Goal: Task Accomplishment & Management: Manage account settings

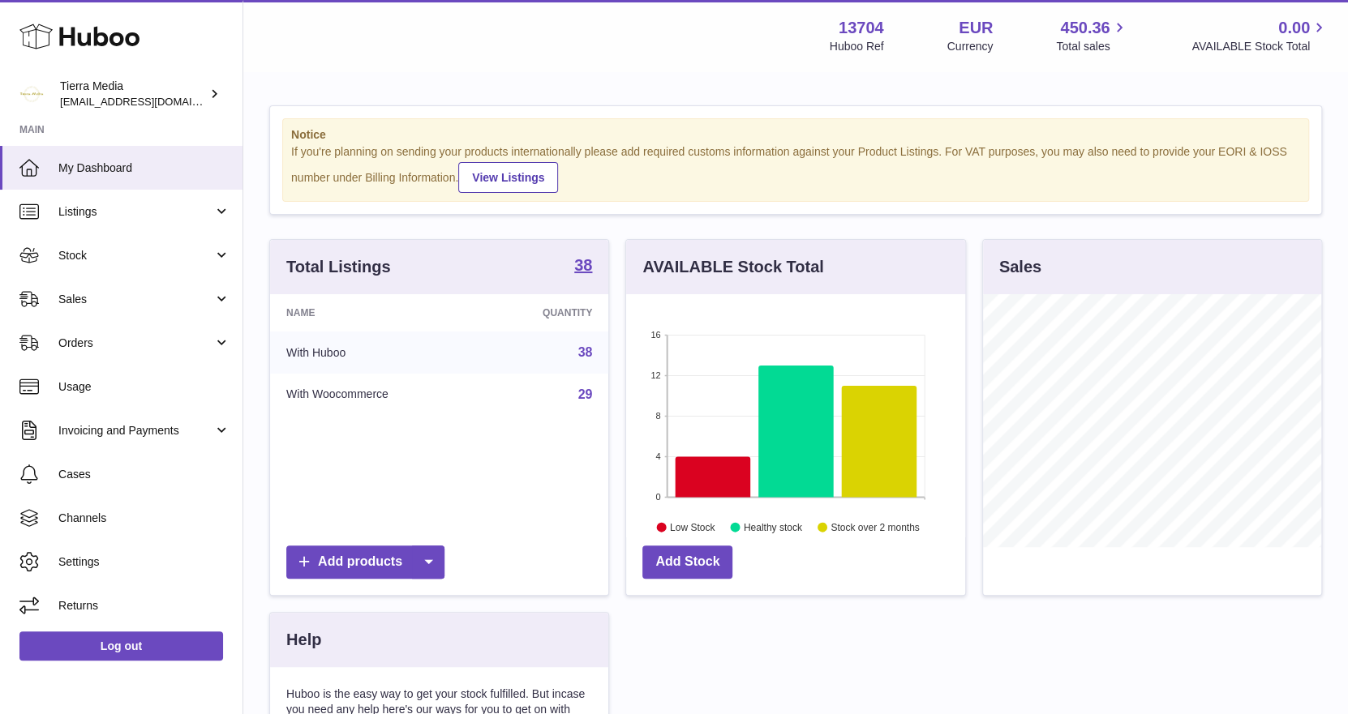
scroll to position [252, 339]
click at [132, 340] on span "Orders" at bounding box center [135, 343] width 155 height 15
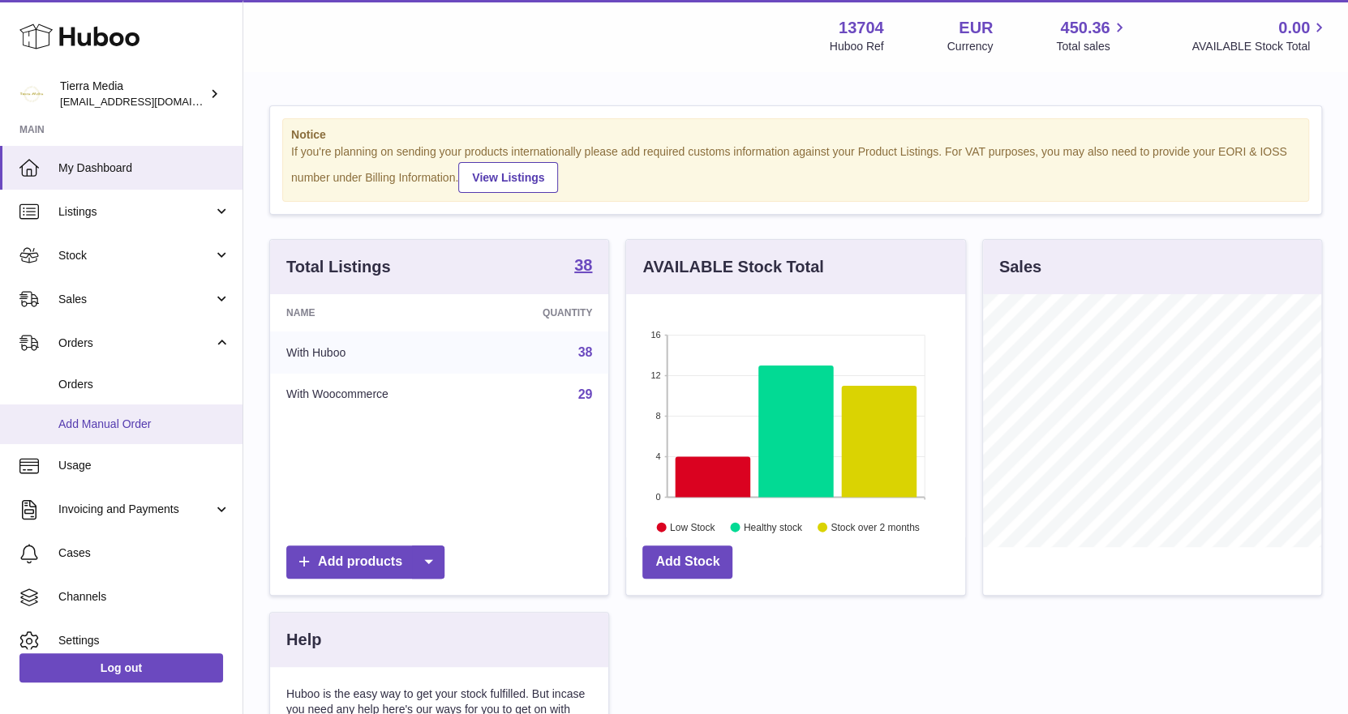
drag, startPoint x: 126, startPoint y: 379, endPoint x: 3, endPoint y: 407, distance: 125.5
click at [125, 379] on span "Orders" at bounding box center [144, 384] width 172 height 15
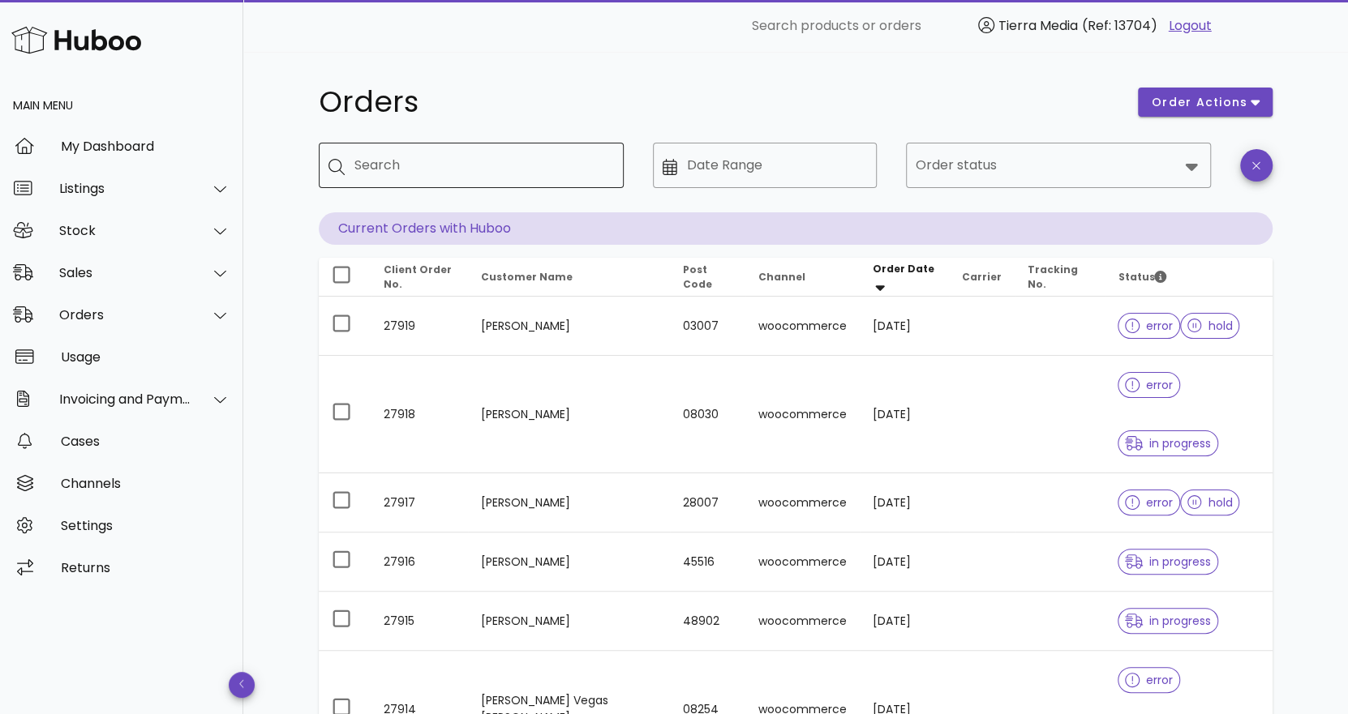
click at [519, 162] on input "Search" at bounding box center [482, 165] width 256 height 26
type input "*****"
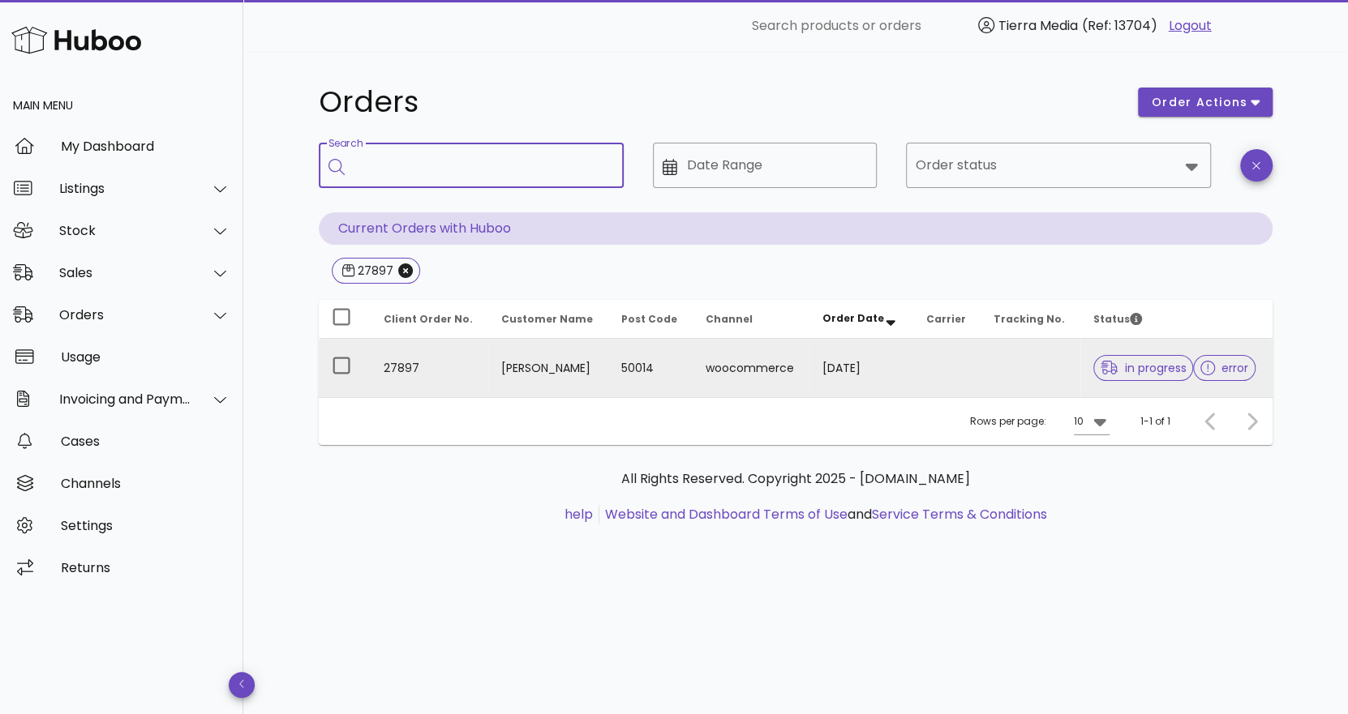
click at [749, 374] on td "woocommerce" at bounding box center [750, 368] width 117 height 58
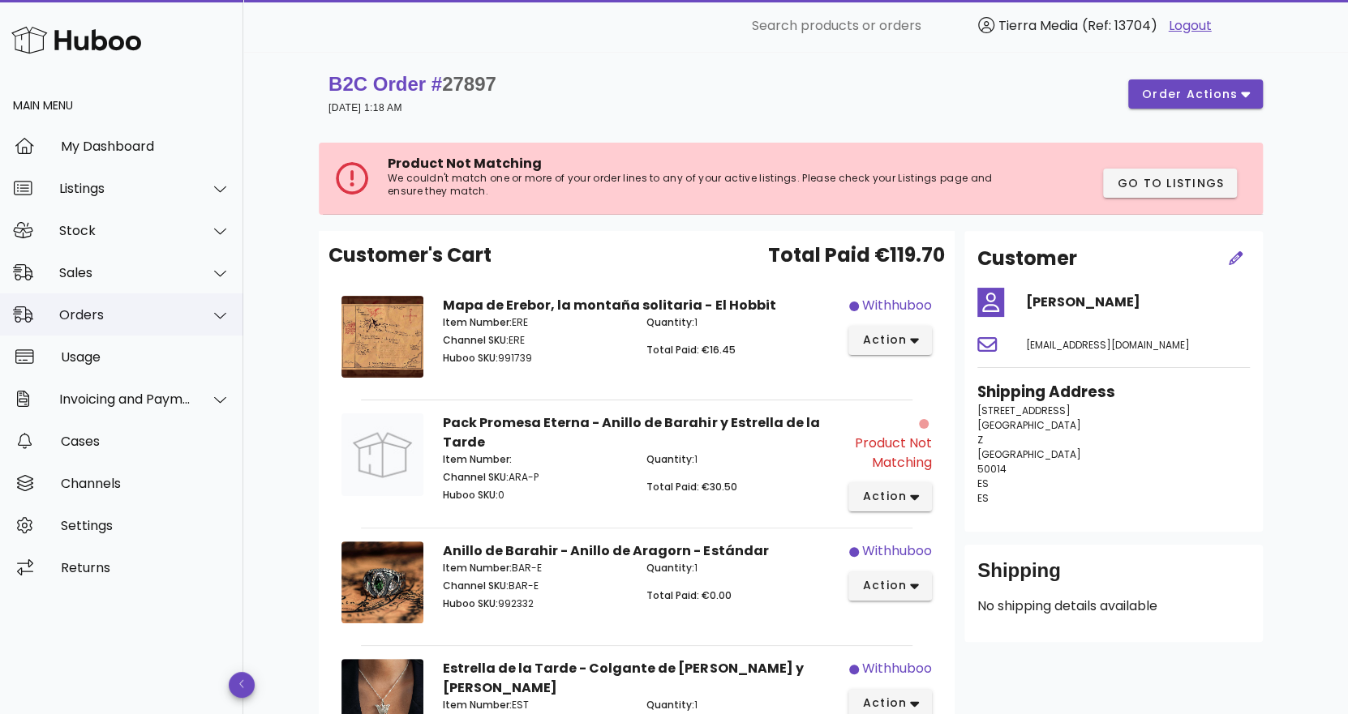
click at [111, 322] on div "Orders" at bounding box center [125, 314] width 132 height 15
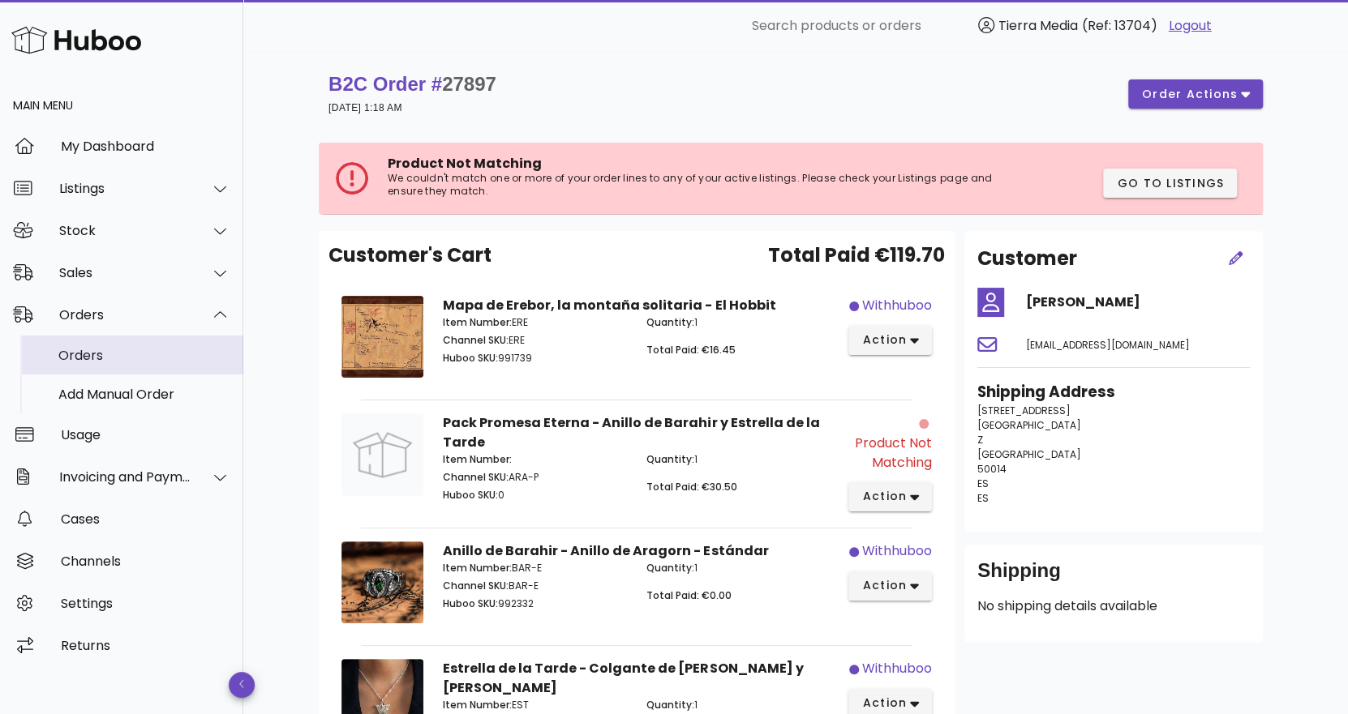
click at [95, 351] on div "Orders" at bounding box center [144, 355] width 172 height 15
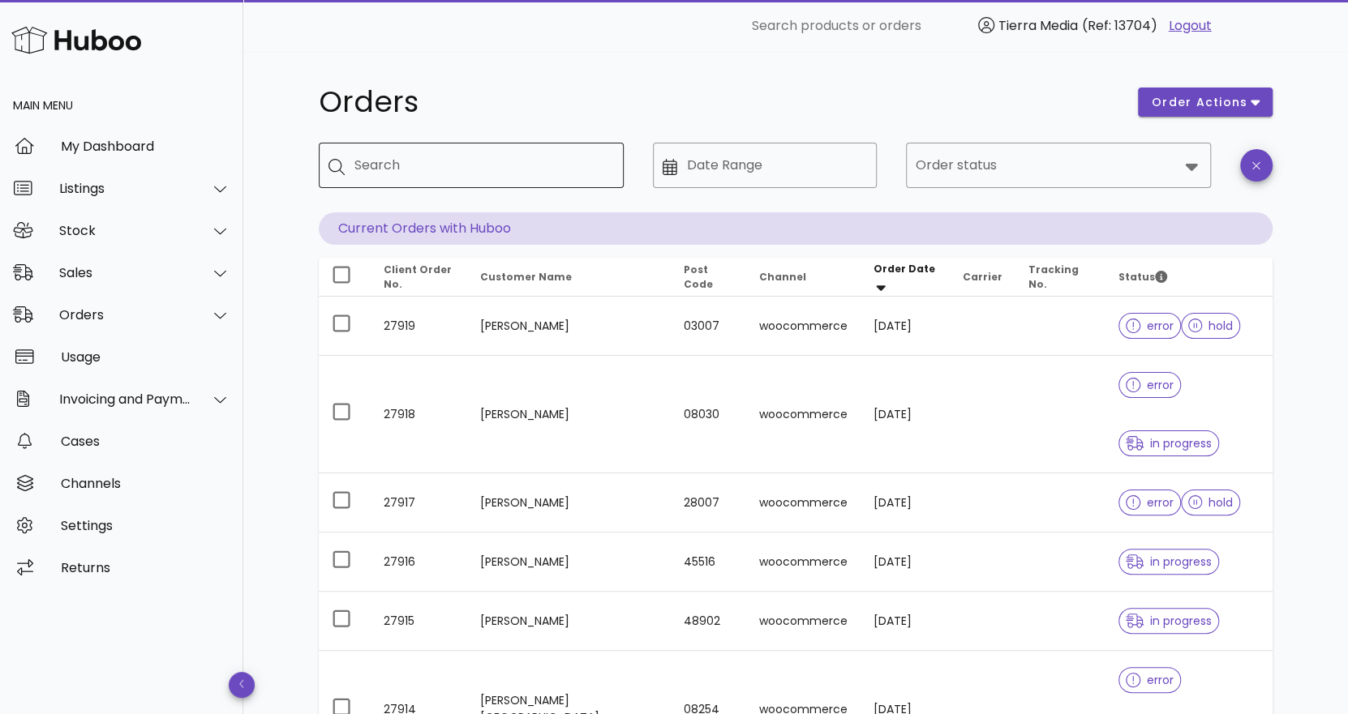
click at [374, 156] on div "Search" at bounding box center [482, 165] width 256 height 45
type input "*****"
click at [525, 101] on h1 "Orders" at bounding box center [718, 102] width 799 height 29
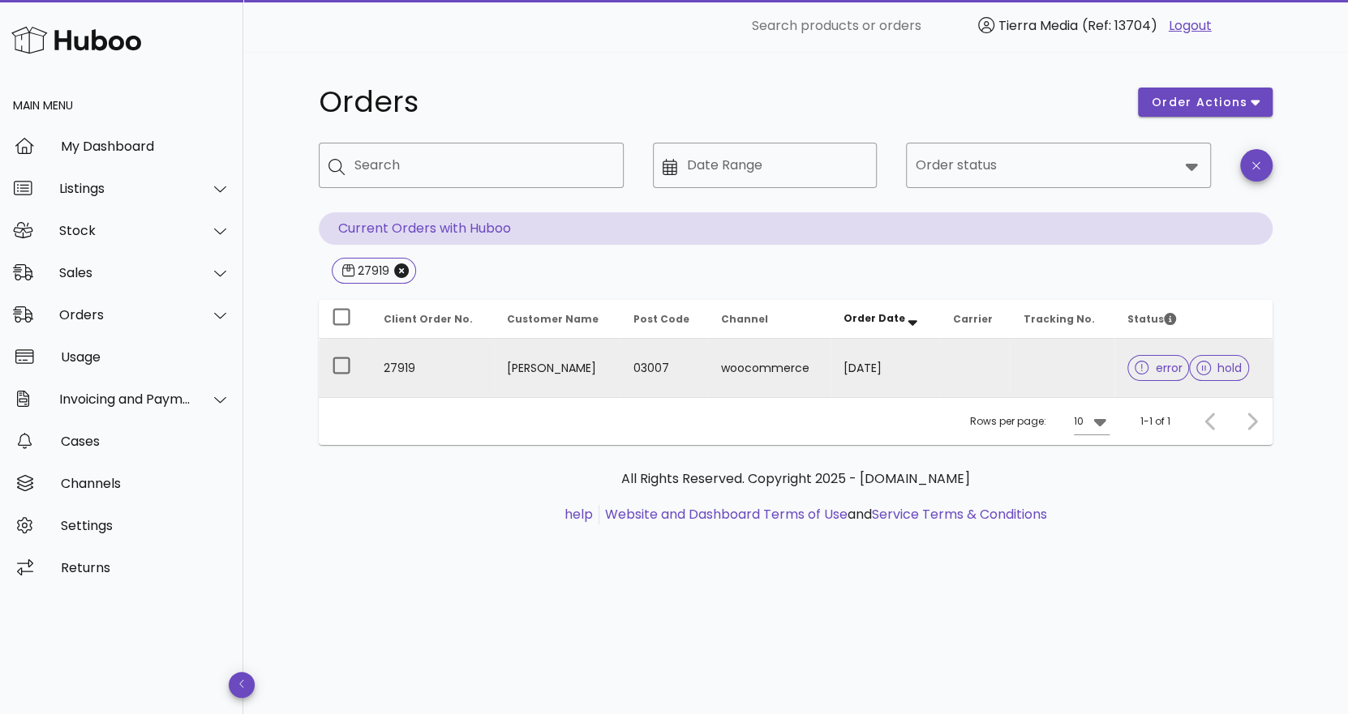
click at [1010, 363] on td at bounding box center [975, 368] width 71 height 58
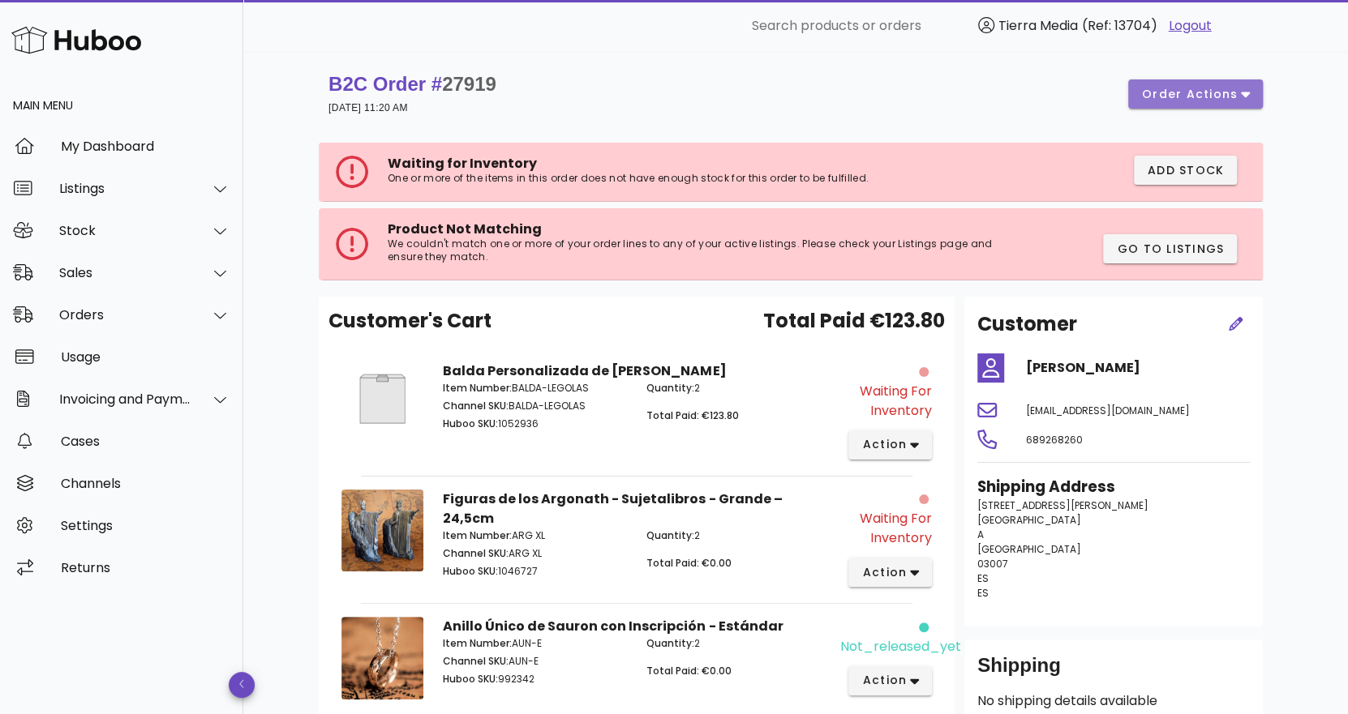
click at [1234, 95] on span "order actions" at bounding box center [1189, 94] width 97 height 17
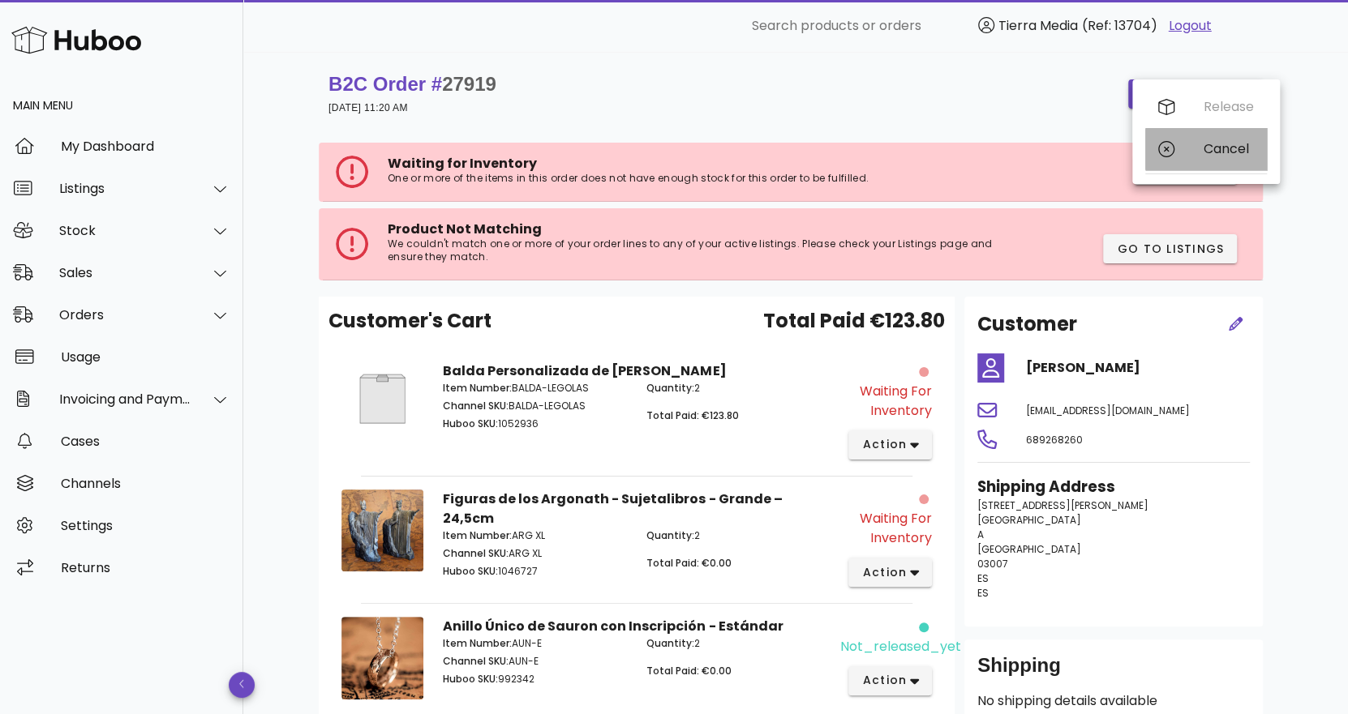
click at [1207, 147] on div "Cancel" at bounding box center [1228, 148] width 50 height 15
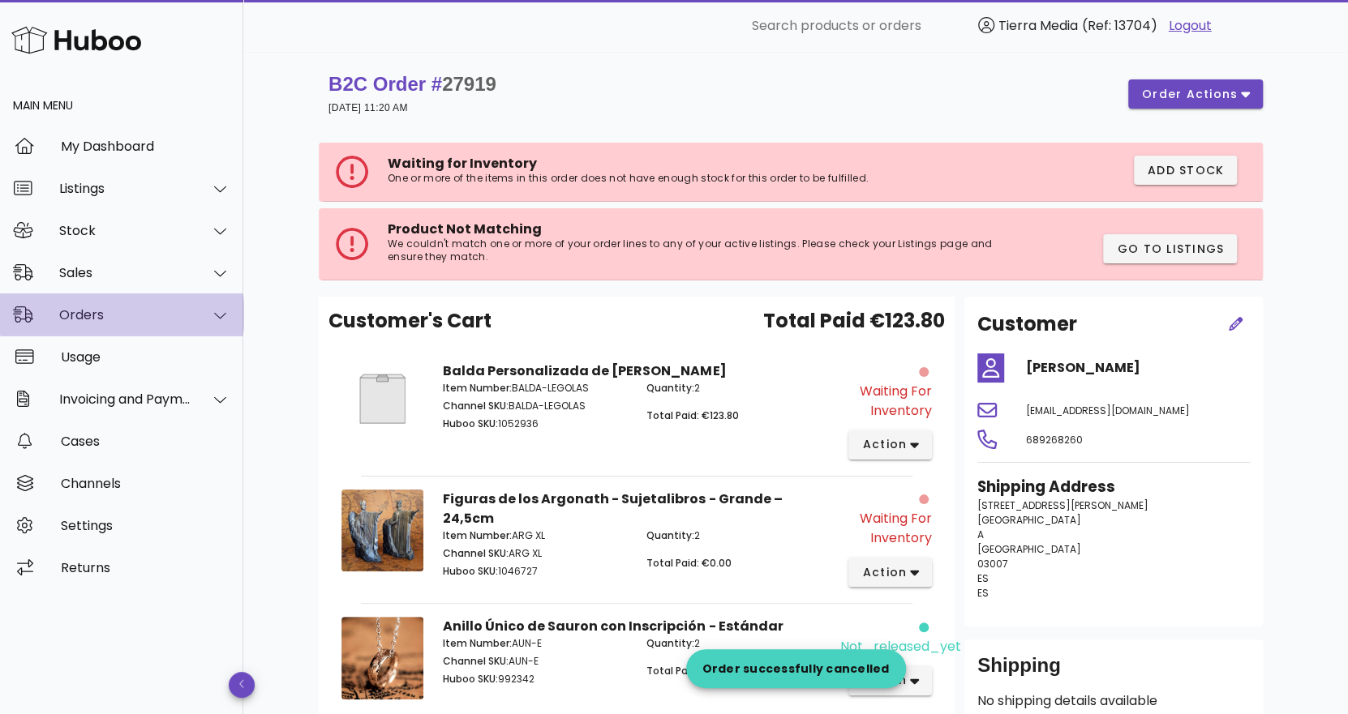
click at [158, 307] on div "Orders" at bounding box center [125, 314] width 132 height 15
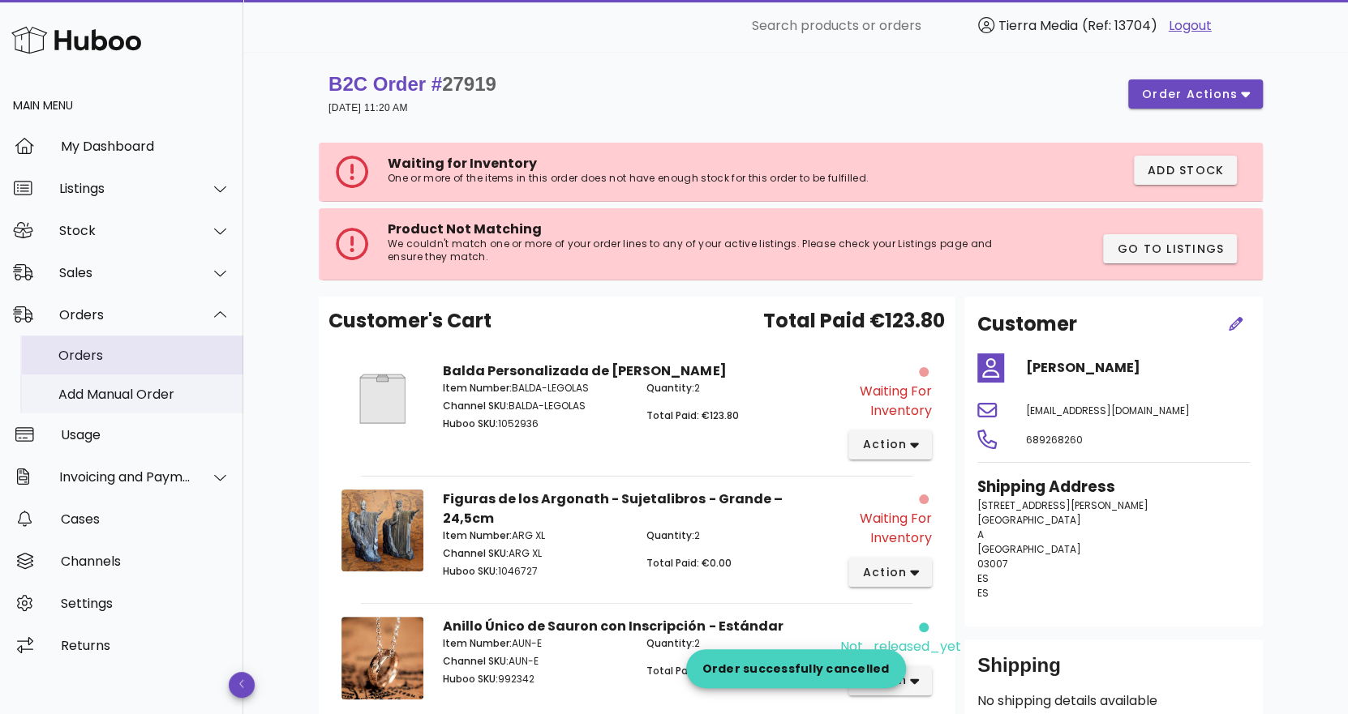
drag, startPoint x: 114, startPoint y: 359, endPoint x: 36, endPoint y: 376, distance: 79.7
click at [114, 359] on div "Orders" at bounding box center [144, 355] width 172 height 15
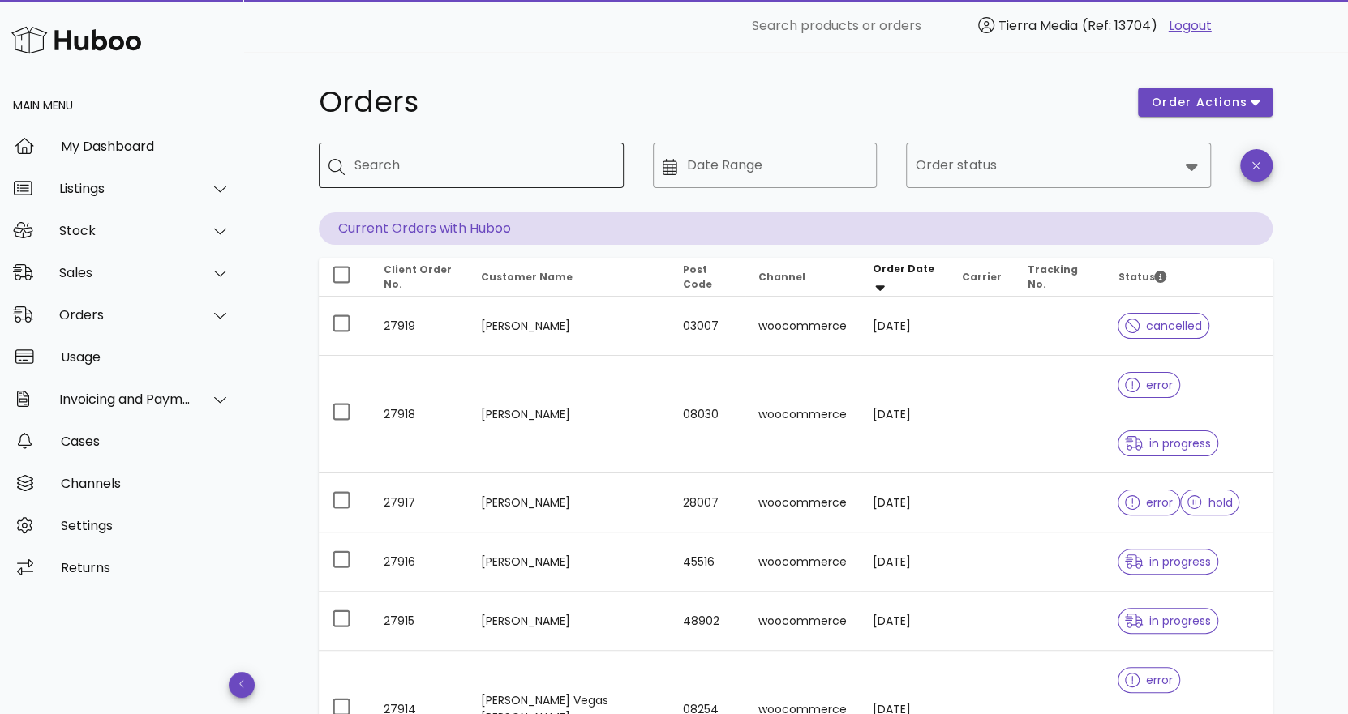
click at [505, 168] on input "Search" at bounding box center [482, 165] width 256 height 26
type input "*****"
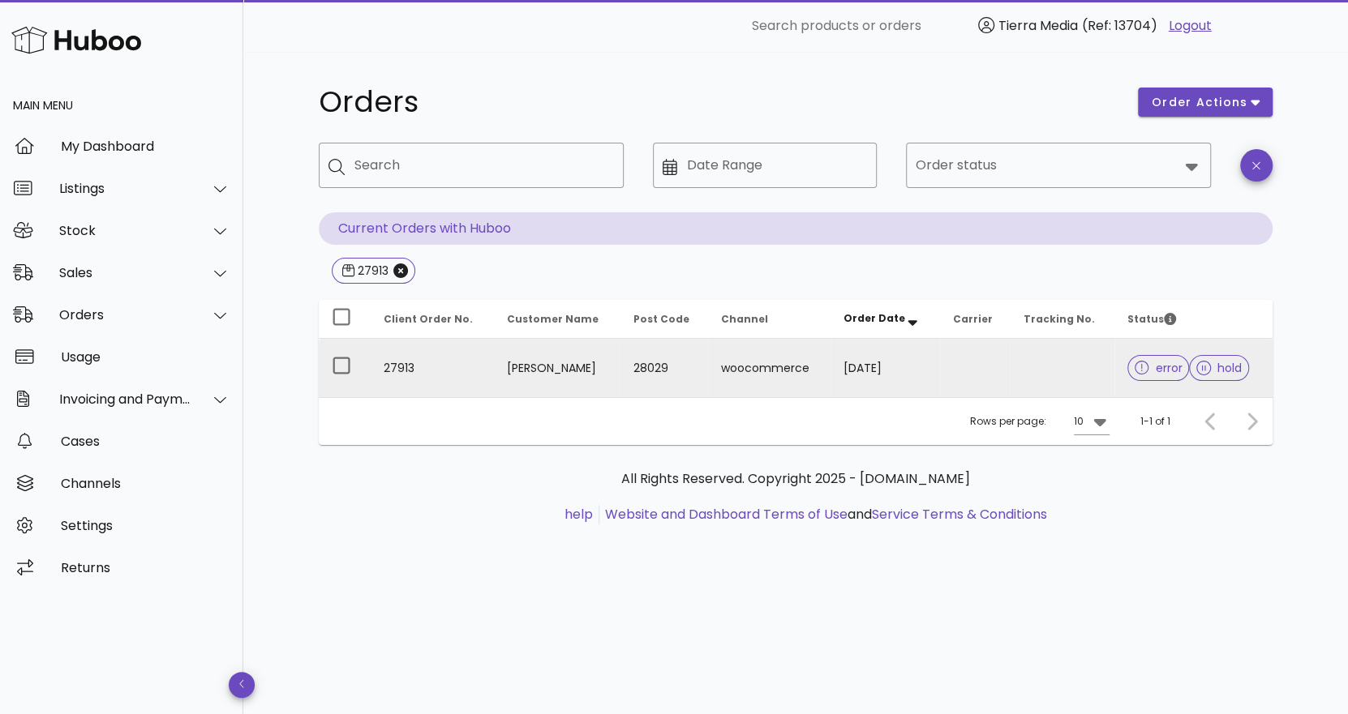
click at [843, 379] on td "[DATE]" at bounding box center [884, 368] width 109 height 58
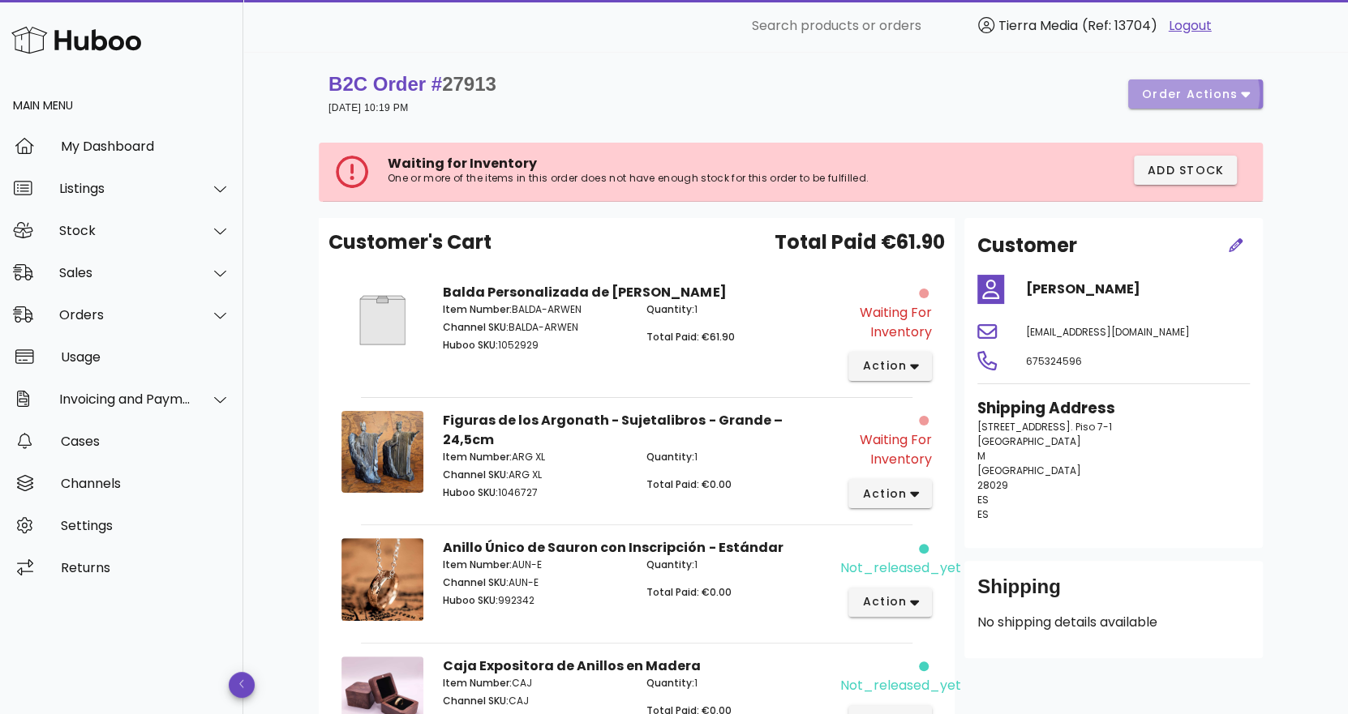
click at [1219, 103] on button "order actions" at bounding box center [1195, 93] width 135 height 29
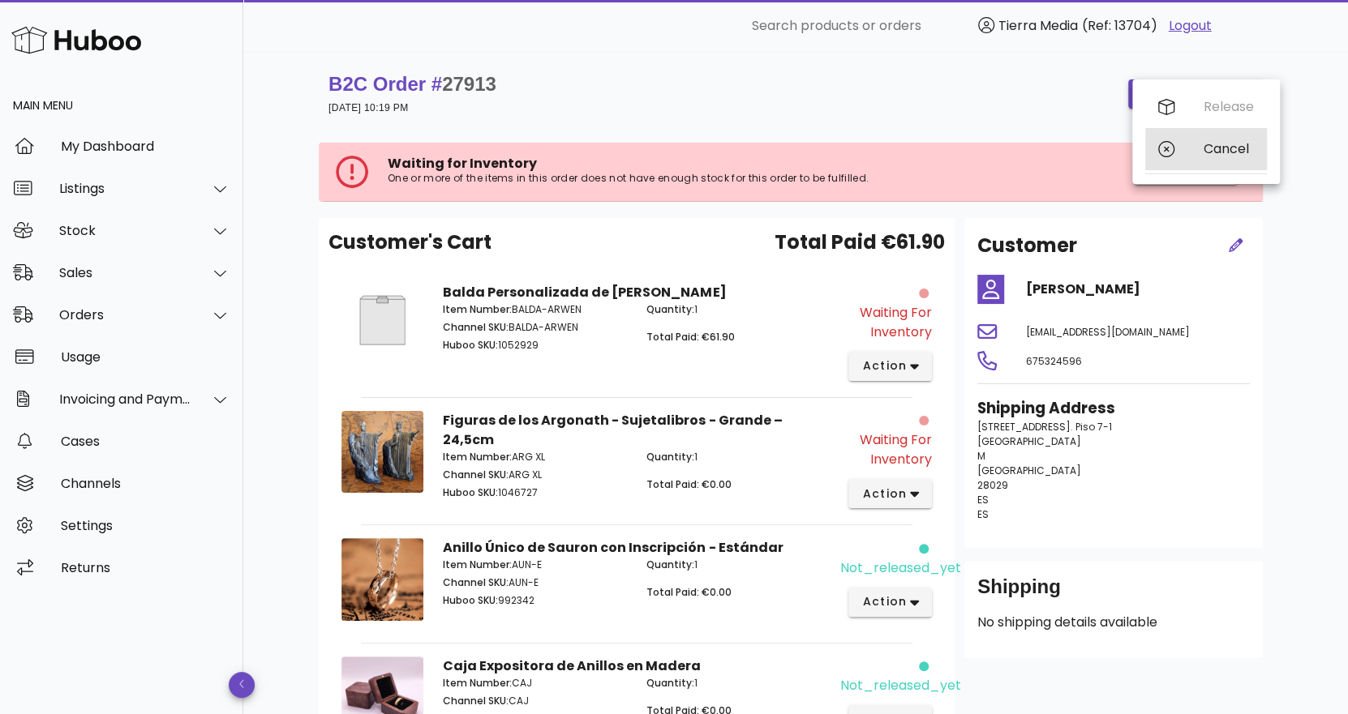
click at [1217, 147] on div "Cancel" at bounding box center [1228, 148] width 50 height 15
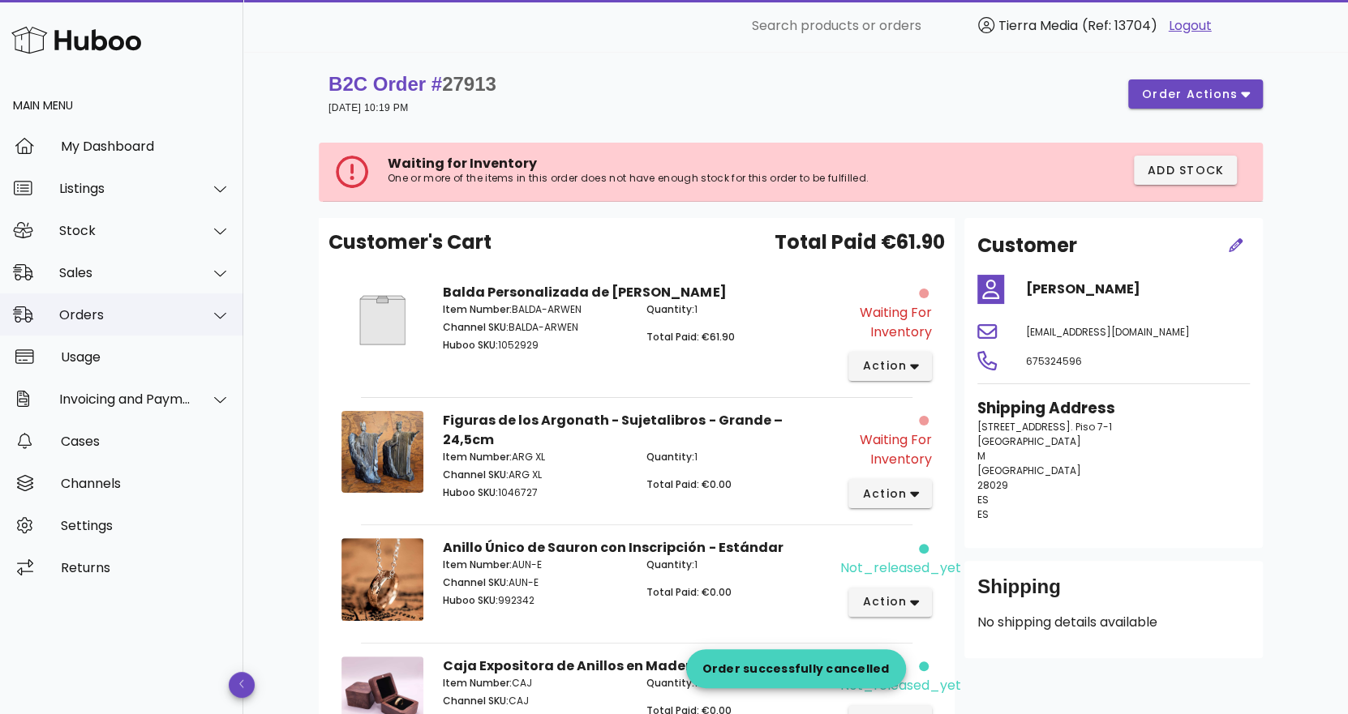
click at [105, 311] on div "Orders" at bounding box center [125, 314] width 132 height 15
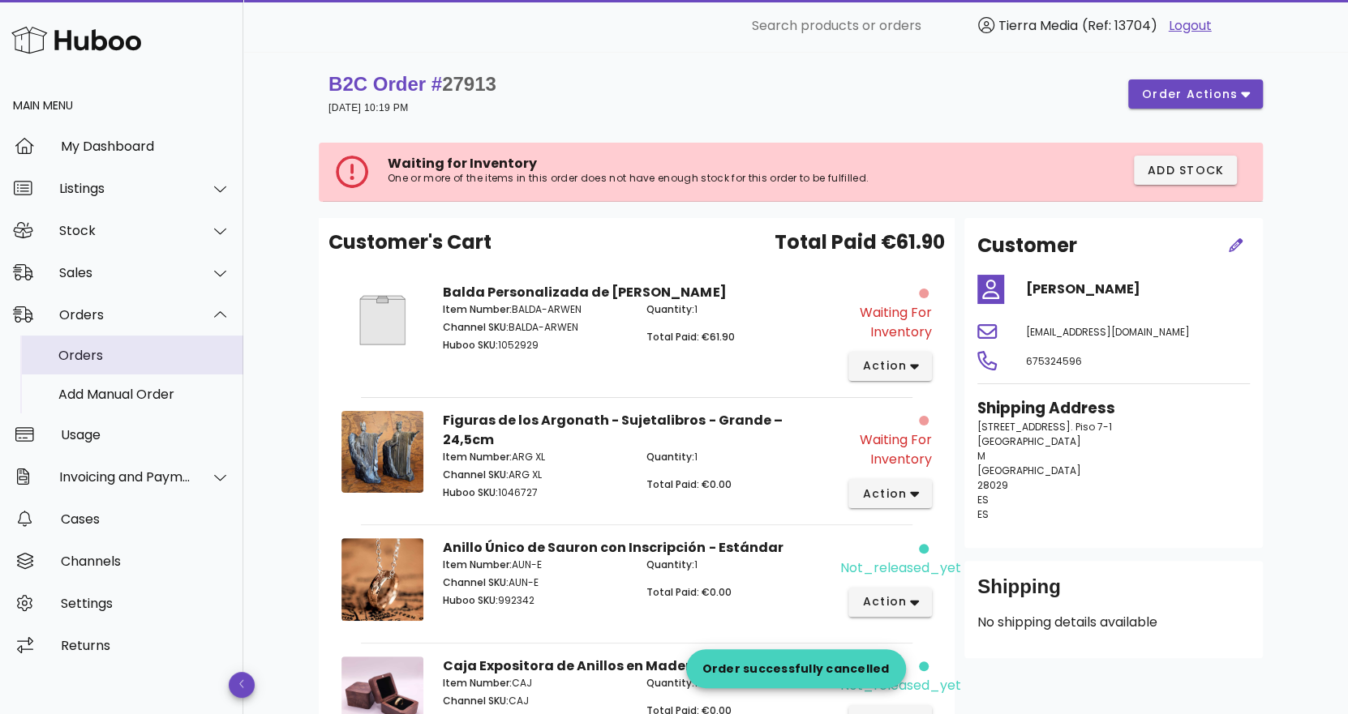
click at [104, 356] on div "Orders" at bounding box center [144, 355] width 172 height 15
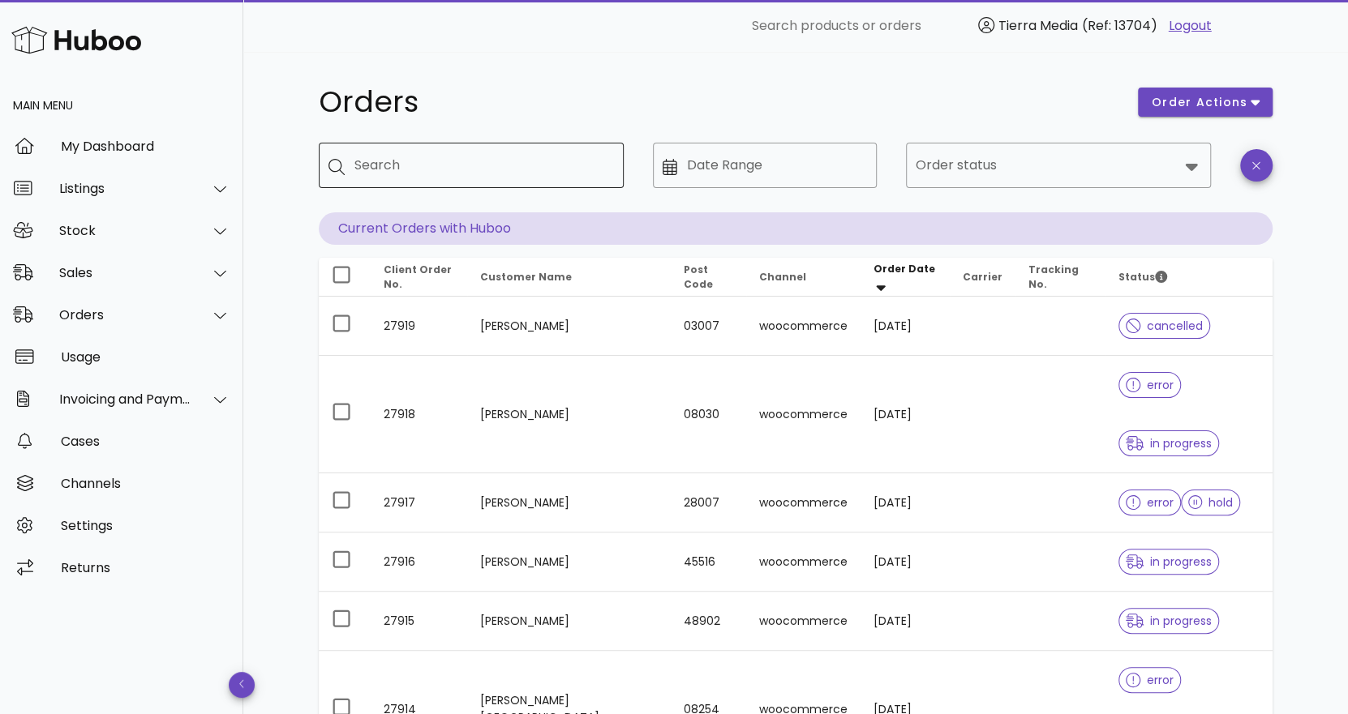
click at [432, 156] on input "Search" at bounding box center [482, 165] width 256 height 26
type input "*****"
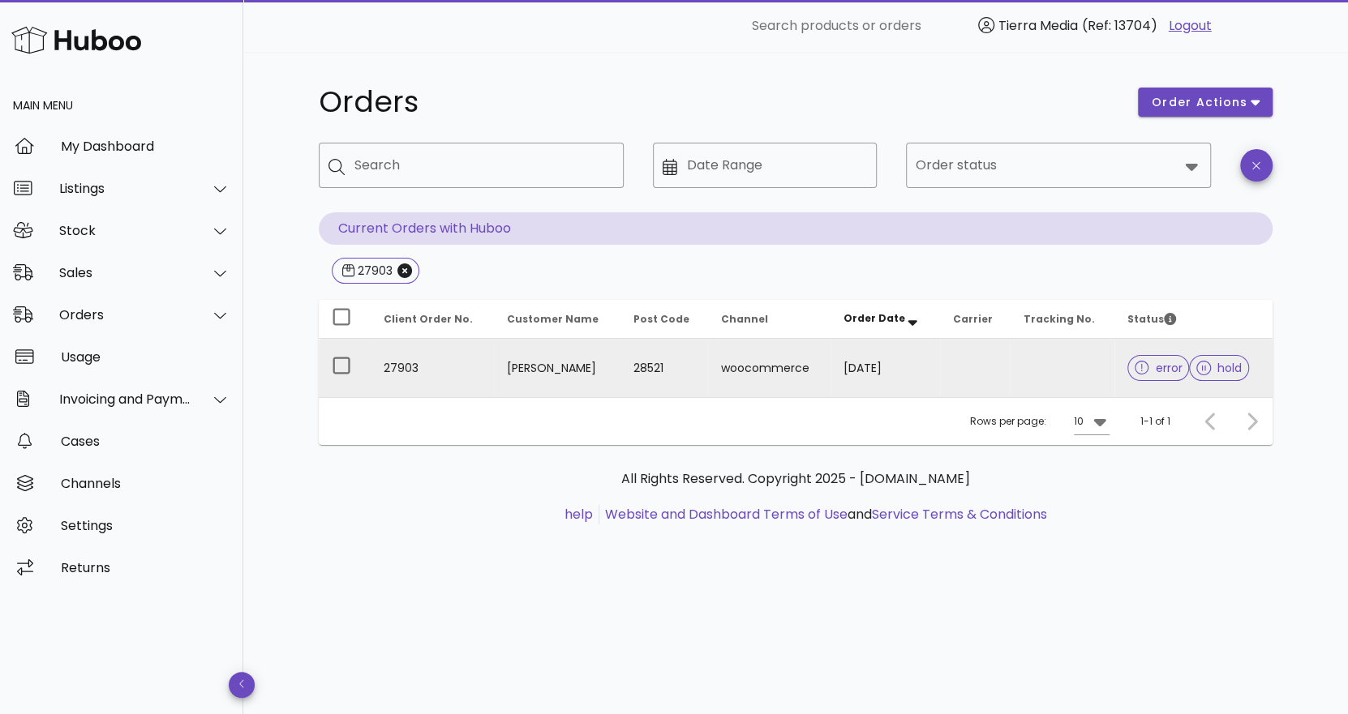
click at [1006, 367] on td at bounding box center [975, 368] width 71 height 58
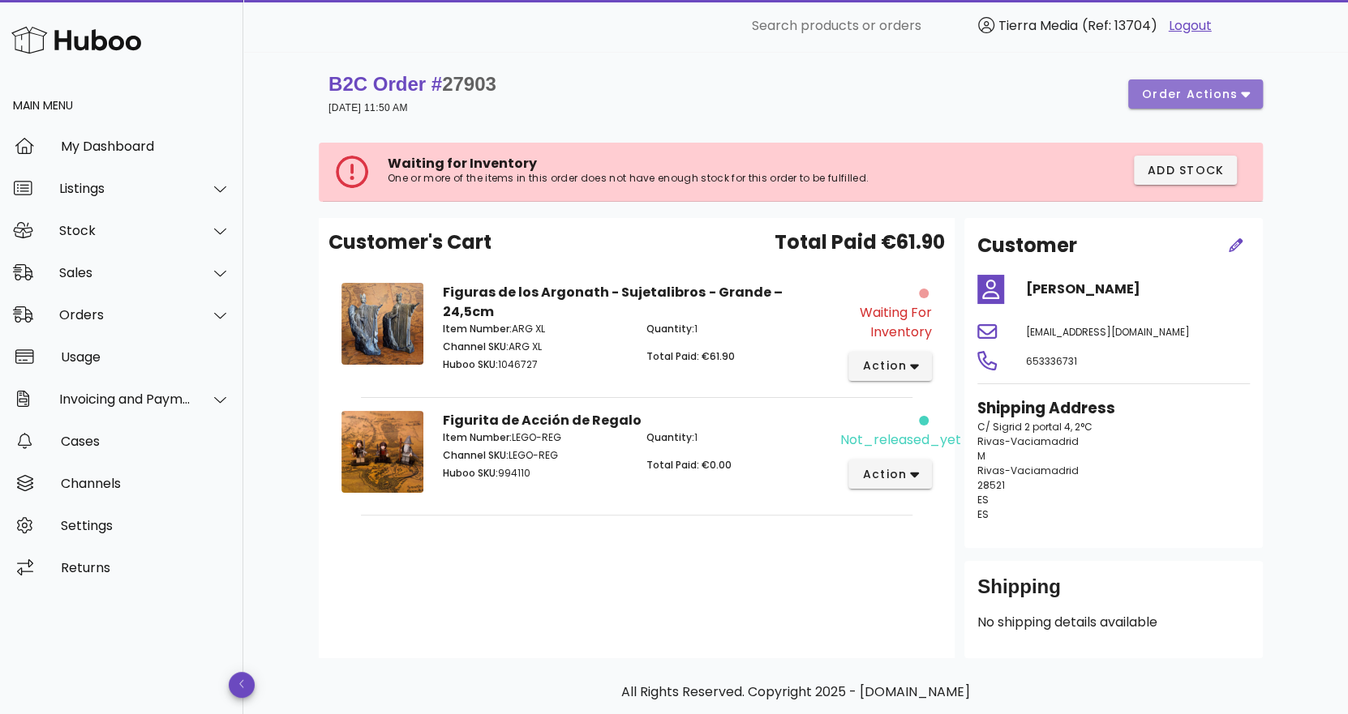
click at [1182, 97] on span "order actions" at bounding box center [1189, 94] width 97 height 17
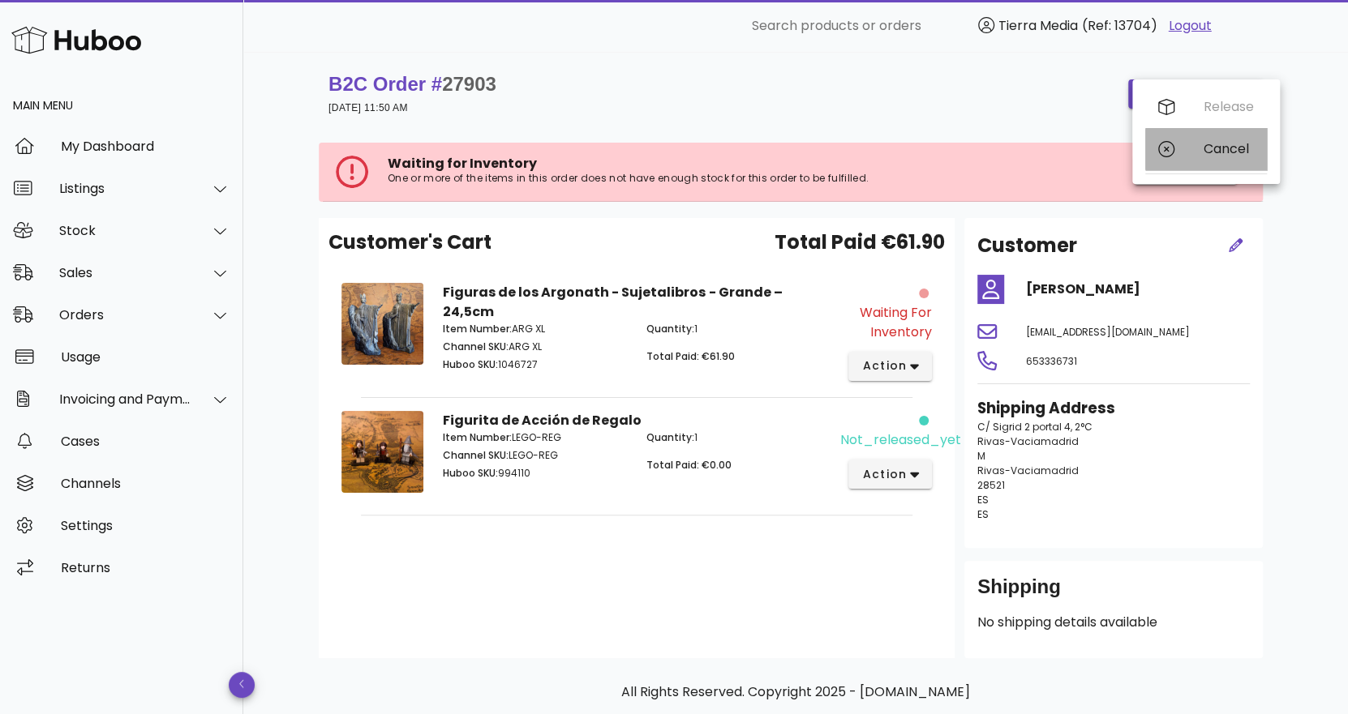
click at [1219, 152] on div "Cancel" at bounding box center [1228, 148] width 50 height 15
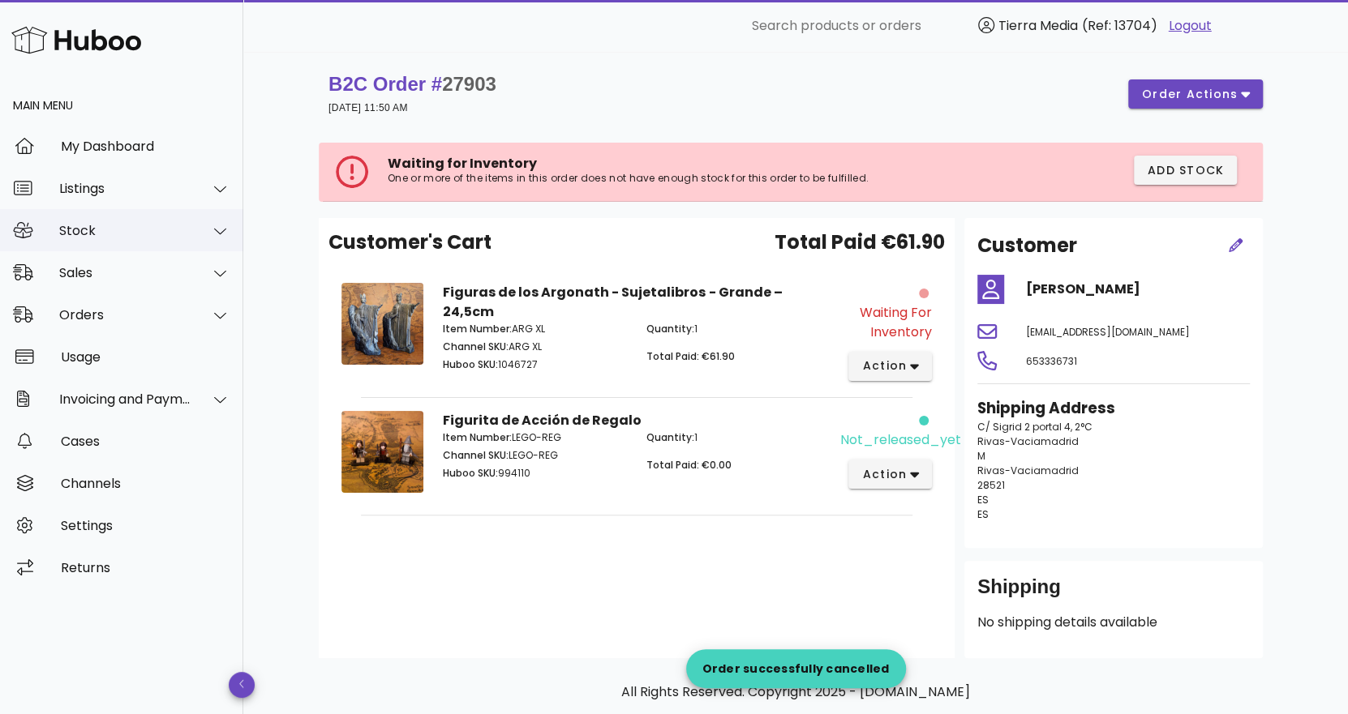
click at [114, 235] on div "Stock" at bounding box center [125, 230] width 132 height 15
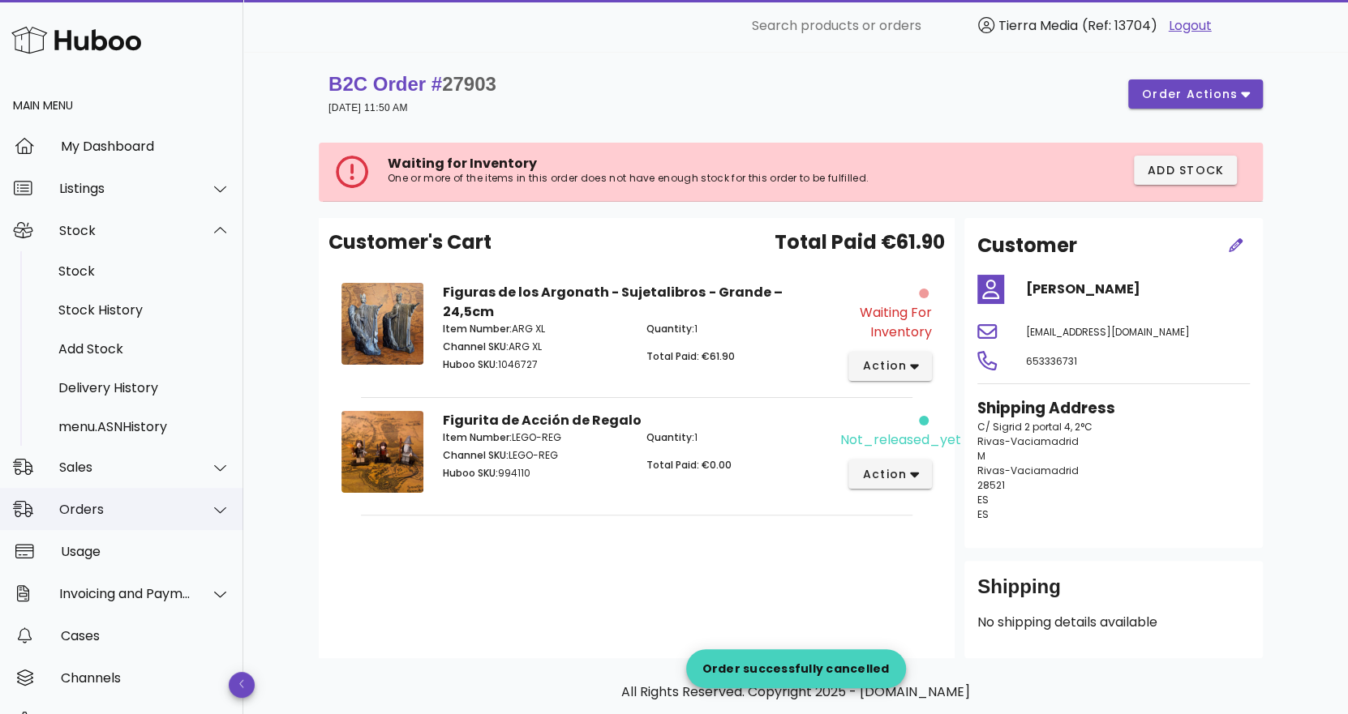
click at [101, 510] on div "Orders" at bounding box center [125, 509] width 132 height 15
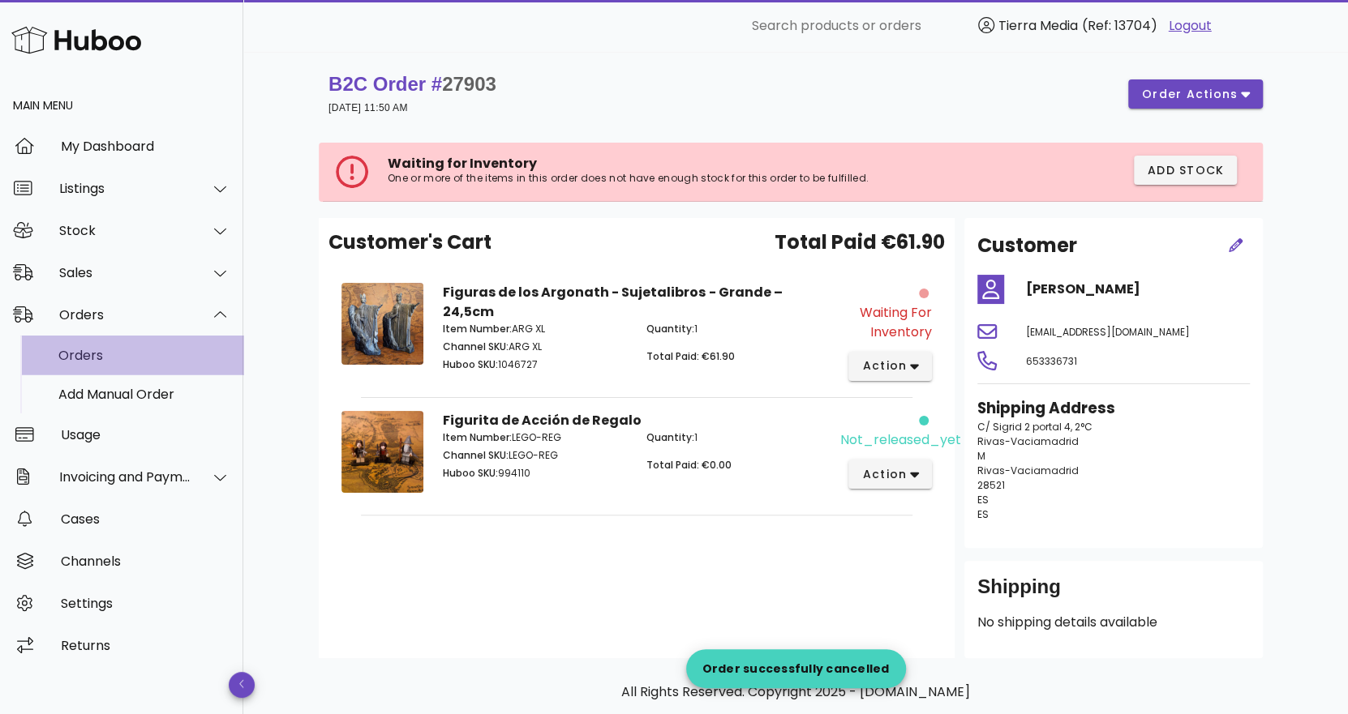
click at [77, 355] on div "Orders" at bounding box center [144, 355] width 172 height 15
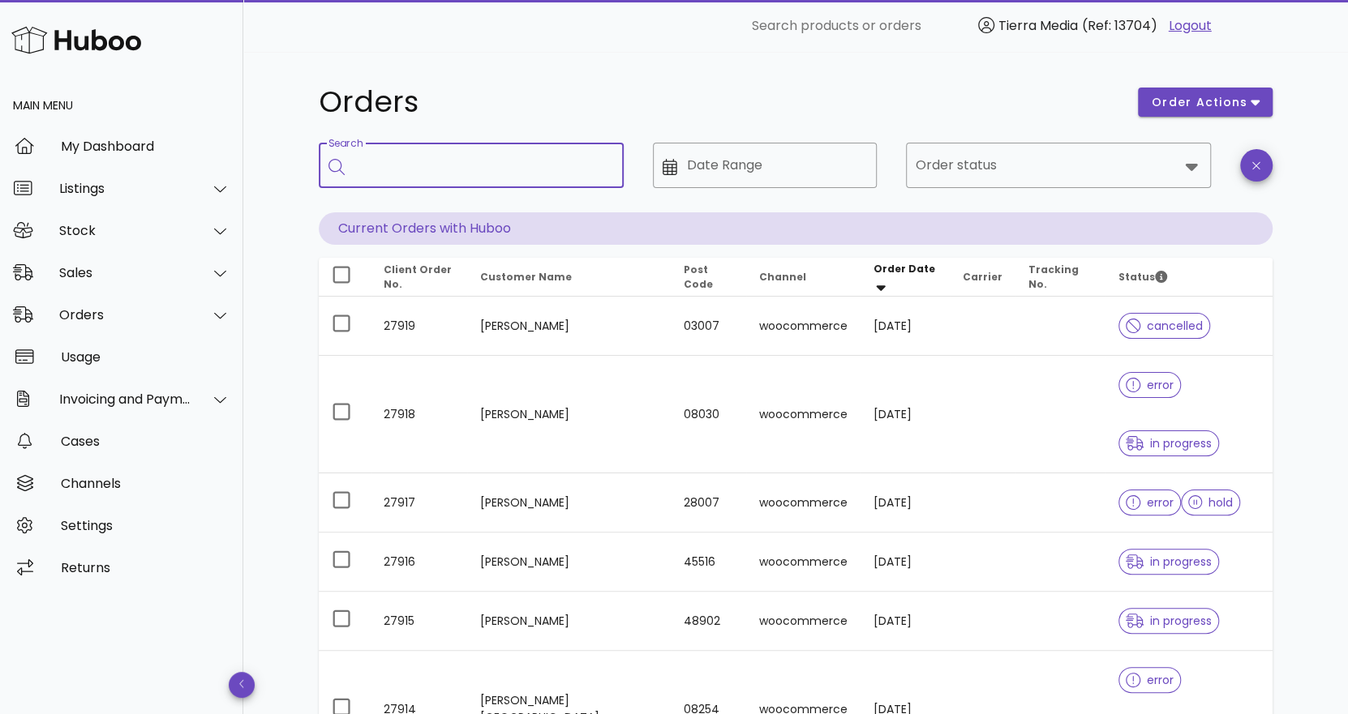
click at [450, 160] on input "Search" at bounding box center [482, 165] width 256 height 26
type input "*****"
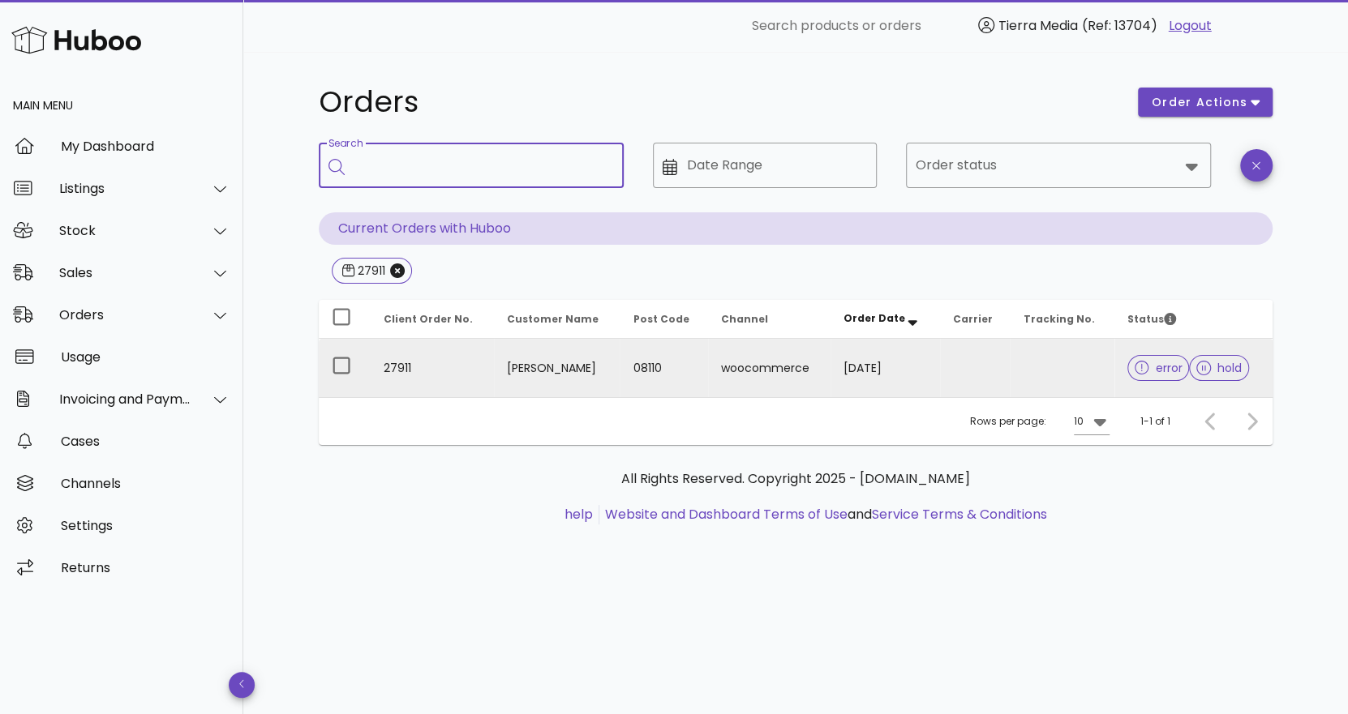
click at [900, 371] on td "[DATE]" at bounding box center [884, 368] width 109 height 58
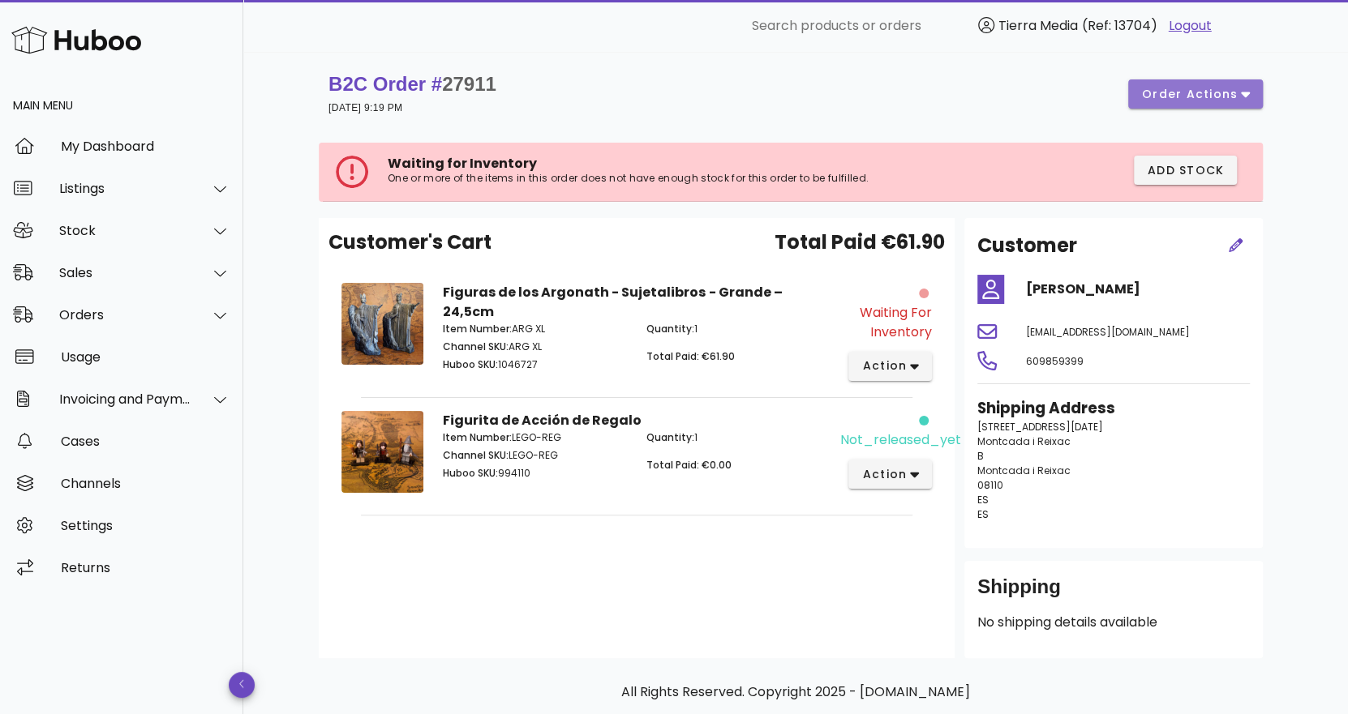
click at [1203, 89] on span "order actions" at bounding box center [1189, 94] width 97 height 17
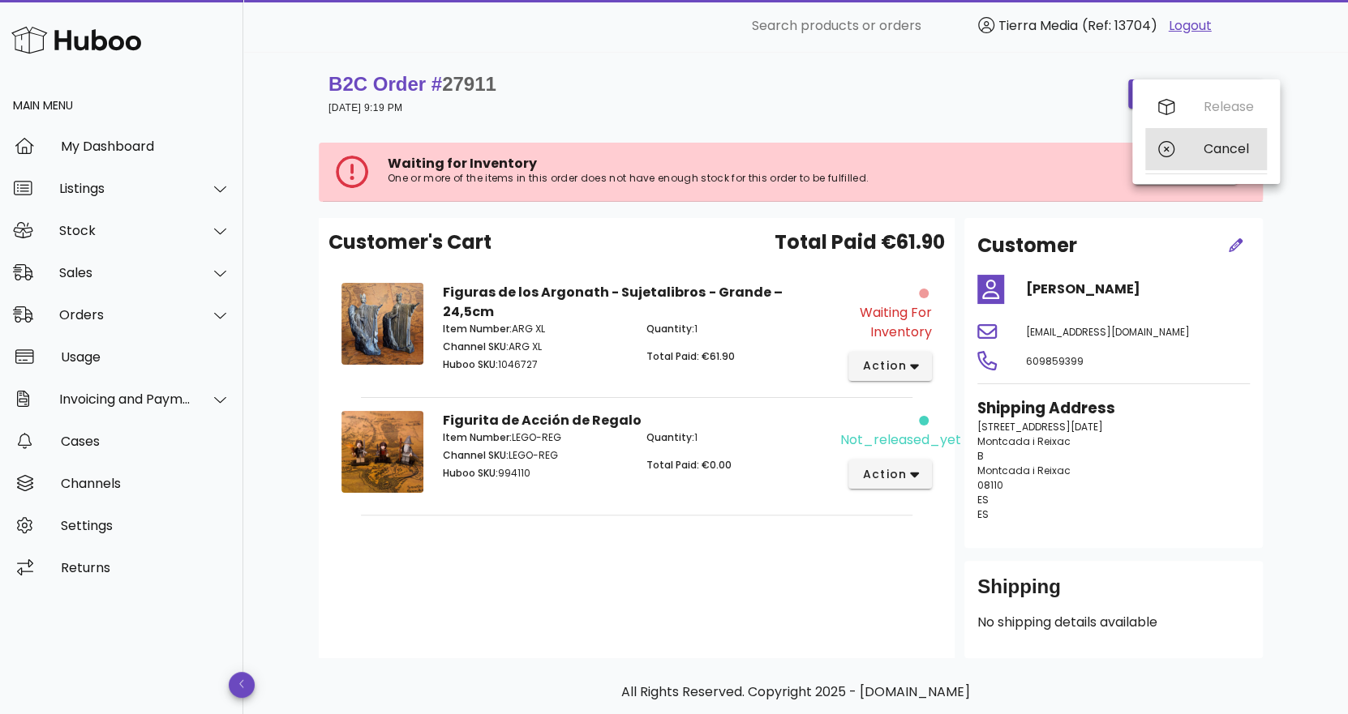
click at [1181, 150] on div "Cancel" at bounding box center [1206, 149] width 122 height 42
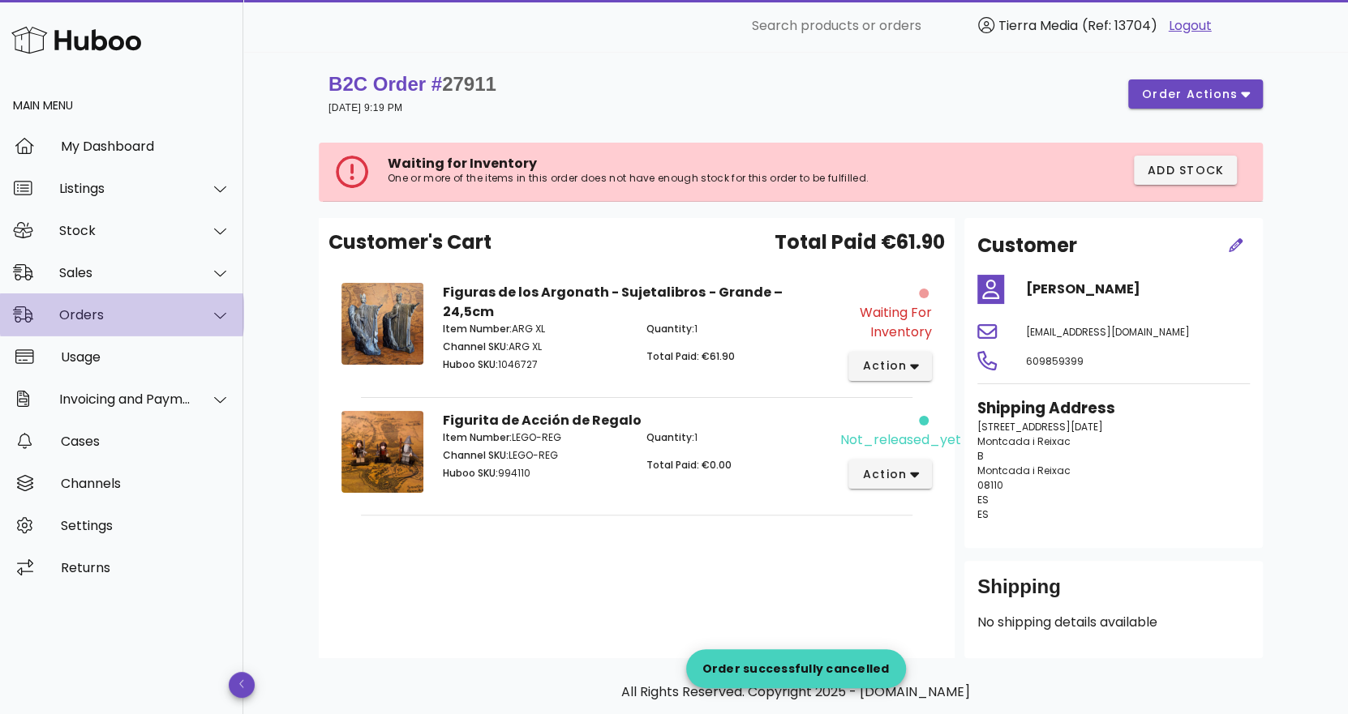
click at [125, 318] on div "Orders" at bounding box center [125, 314] width 132 height 15
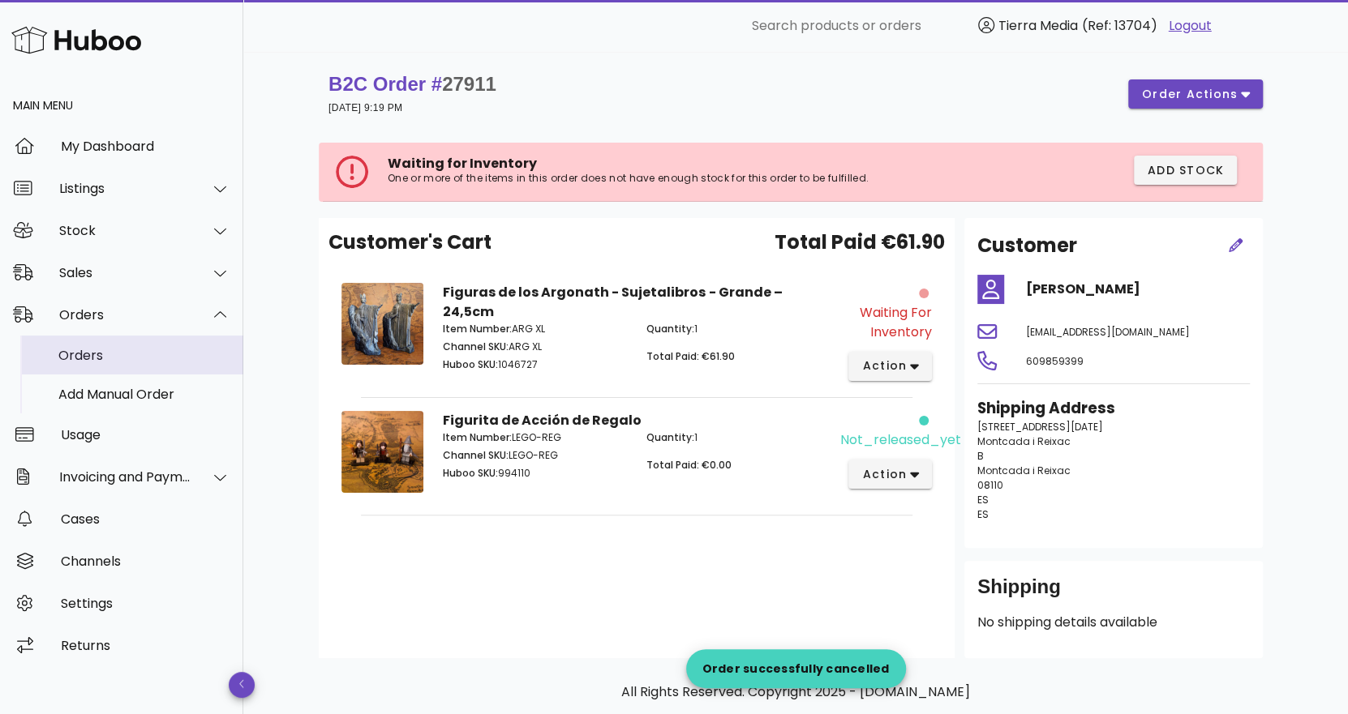
click at [109, 354] on div "Orders" at bounding box center [144, 355] width 172 height 15
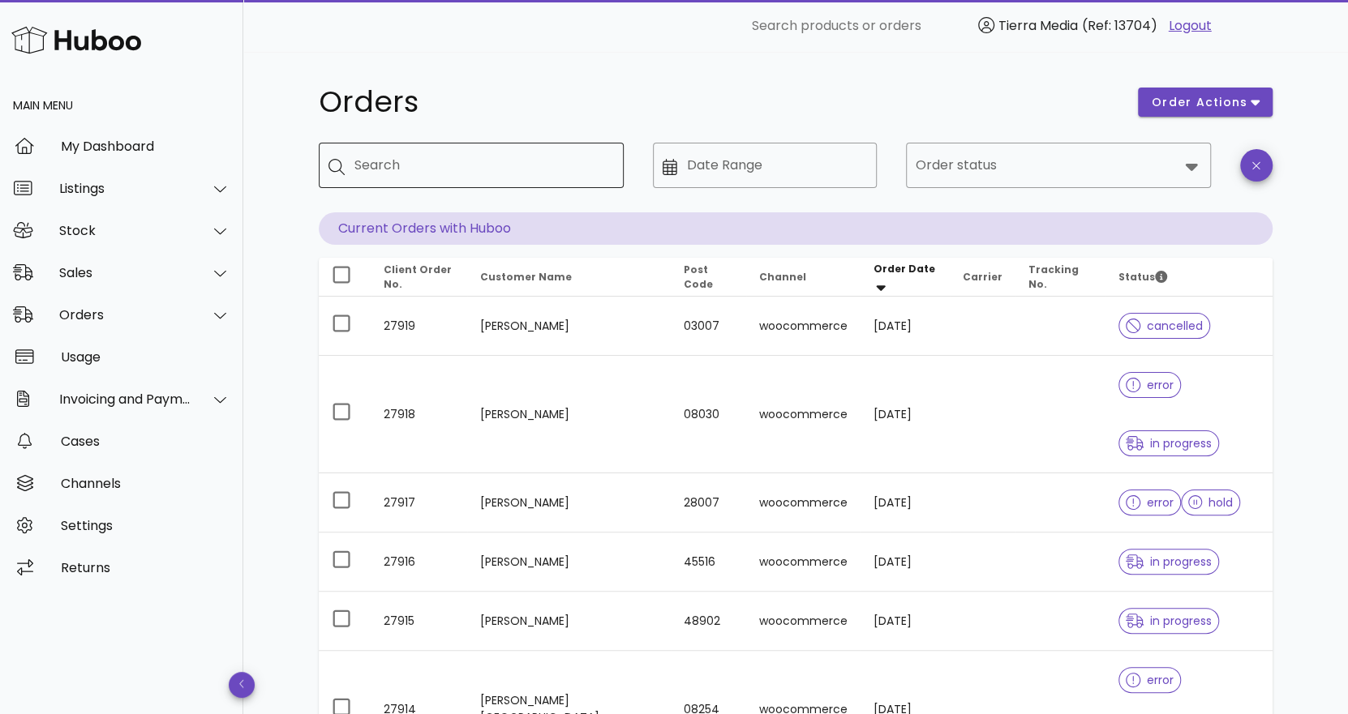
click at [471, 168] on input "Search" at bounding box center [482, 165] width 256 height 26
type input "*****"
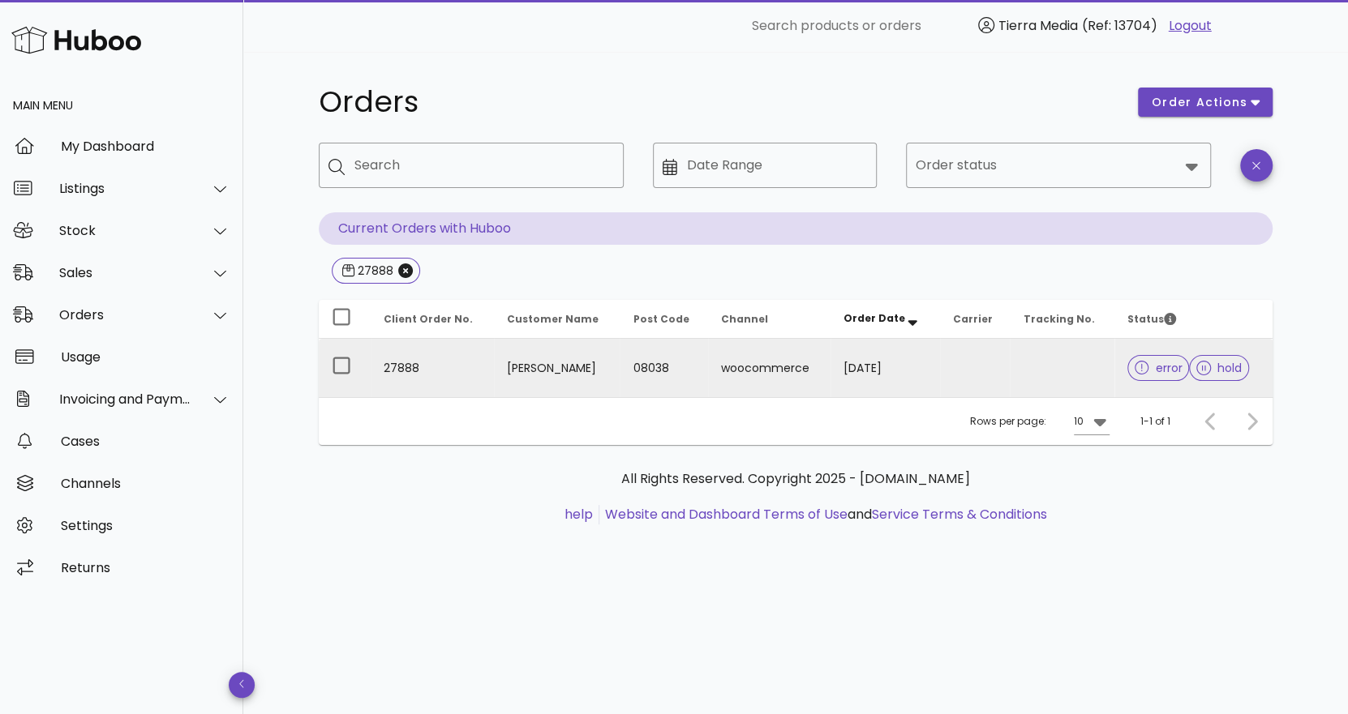
click at [974, 367] on td at bounding box center [975, 368] width 71 height 58
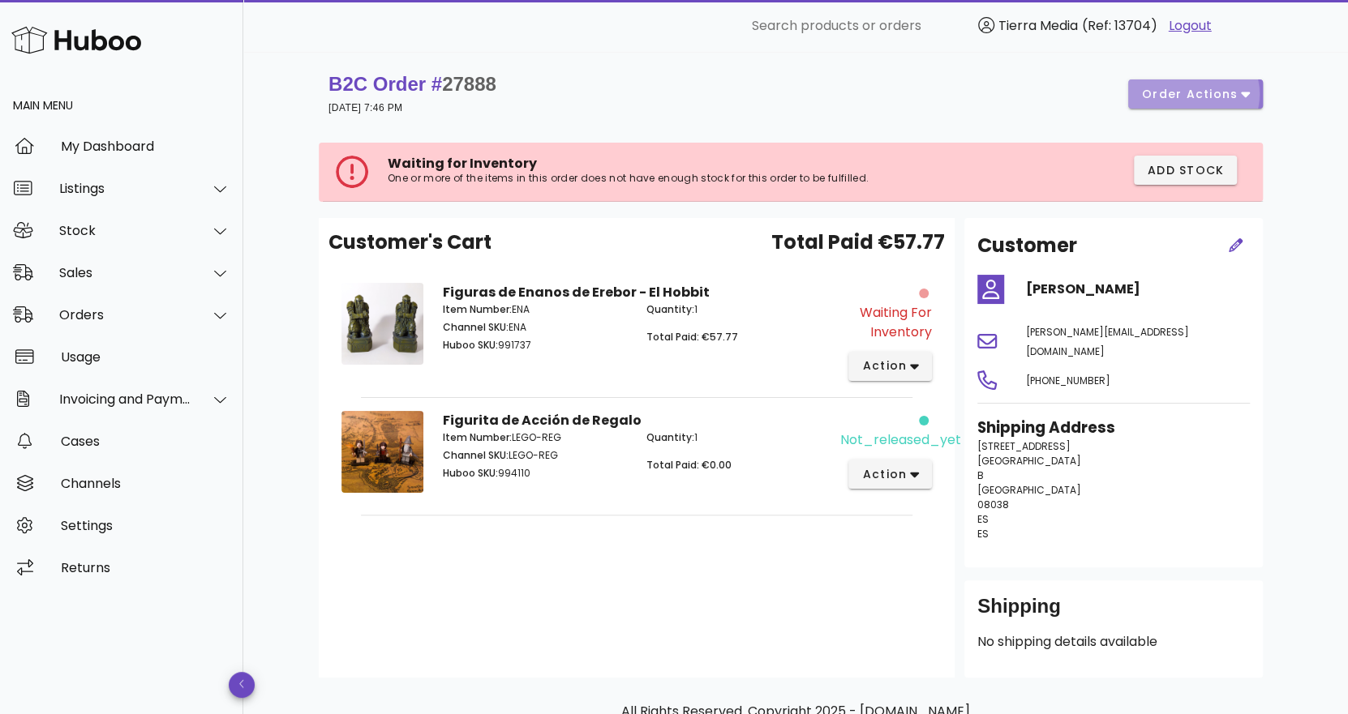
click at [1237, 93] on span "order actions" at bounding box center [1195, 94] width 109 height 17
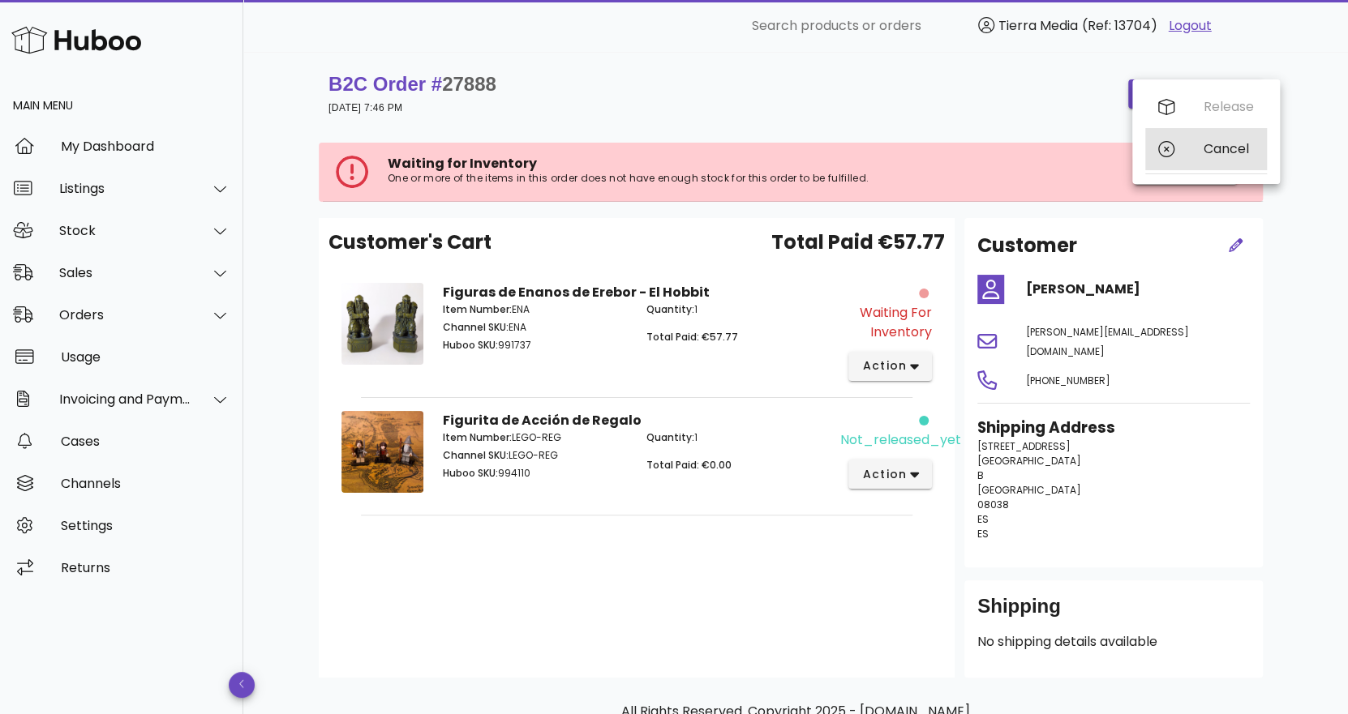
click at [1208, 148] on div "Cancel" at bounding box center [1228, 148] width 50 height 15
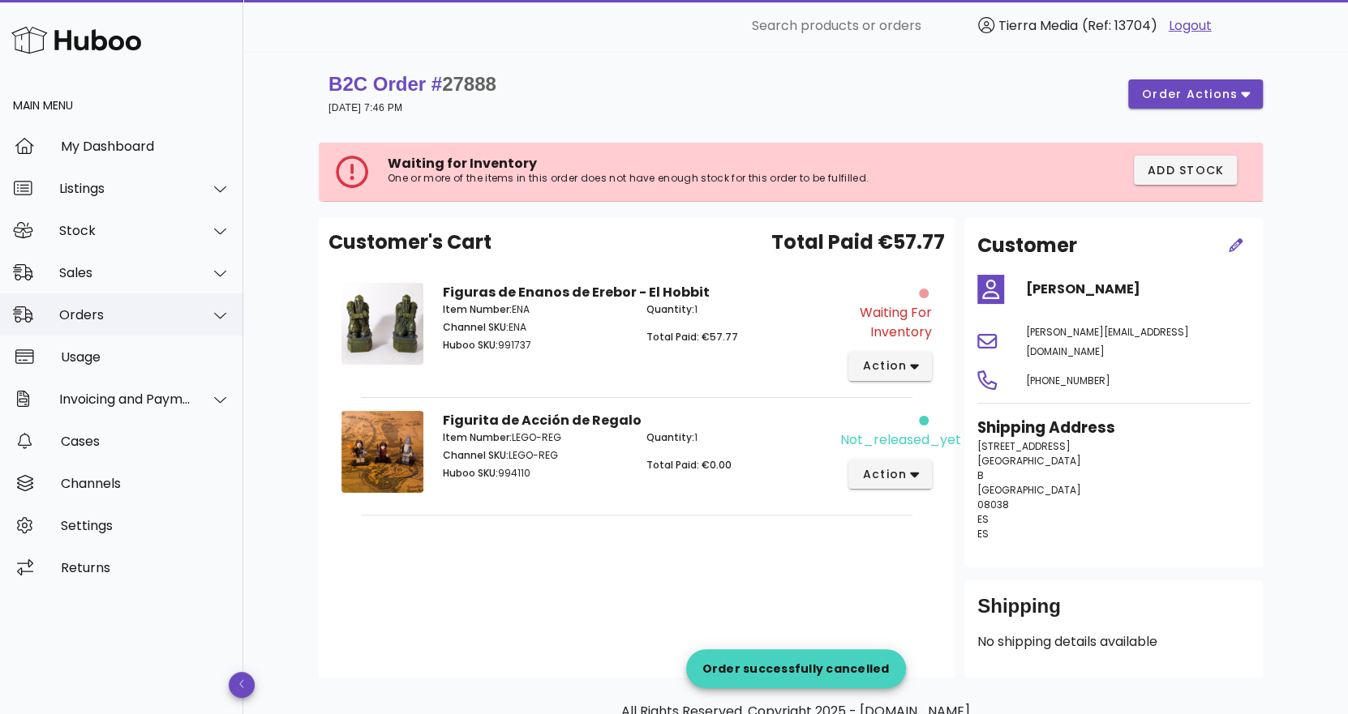
click at [129, 301] on div "Orders" at bounding box center [121, 315] width 243 height 42
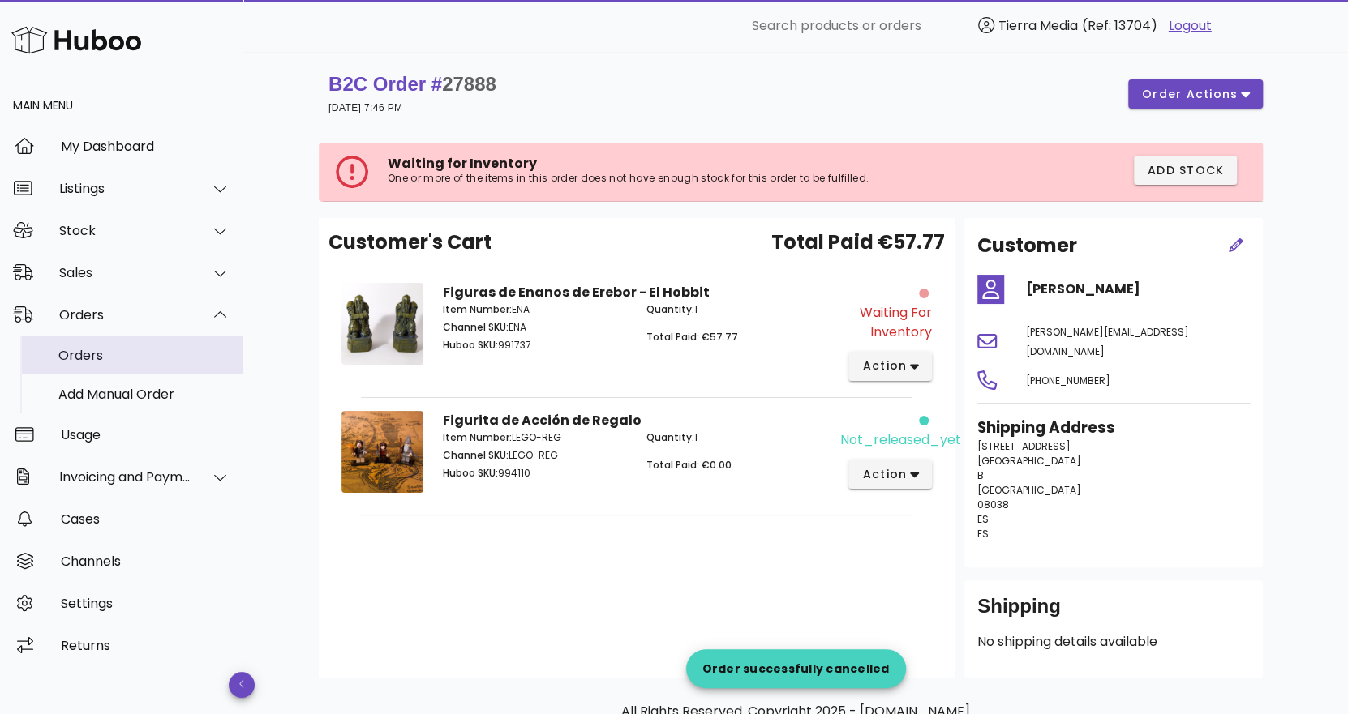
click at [123, 352] on div "Orders" at bounding box center [144, 355] width 172 height 15
